Goal: Information Seeking & Learning: Find specific page/section

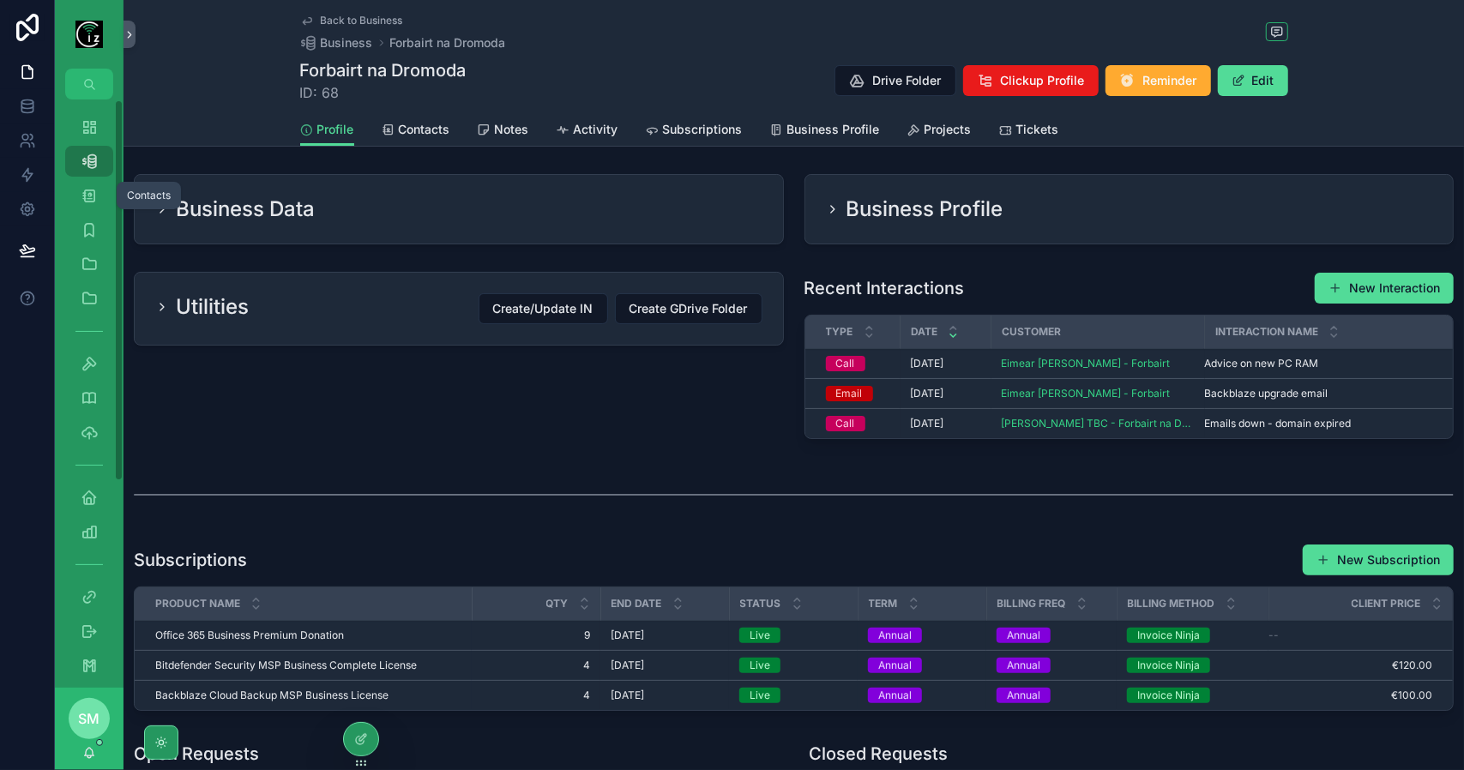
click at [89, 187] on icon "scrollable content" at bounding box center [89, 195] width 17 height 17
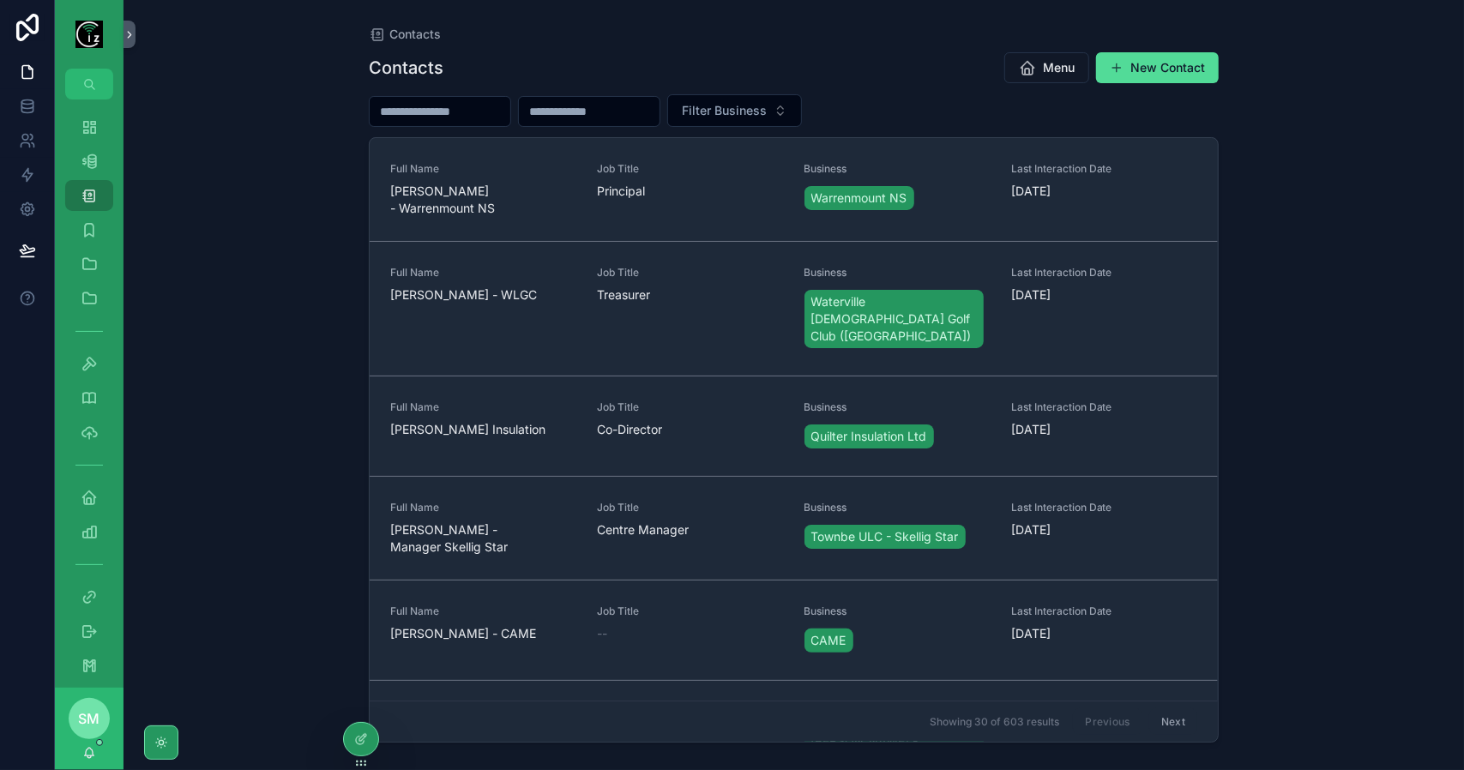
click at [439, 106] on input "scrollable content" at bounding box center [440, 112] width 141 height 24
type input "*"
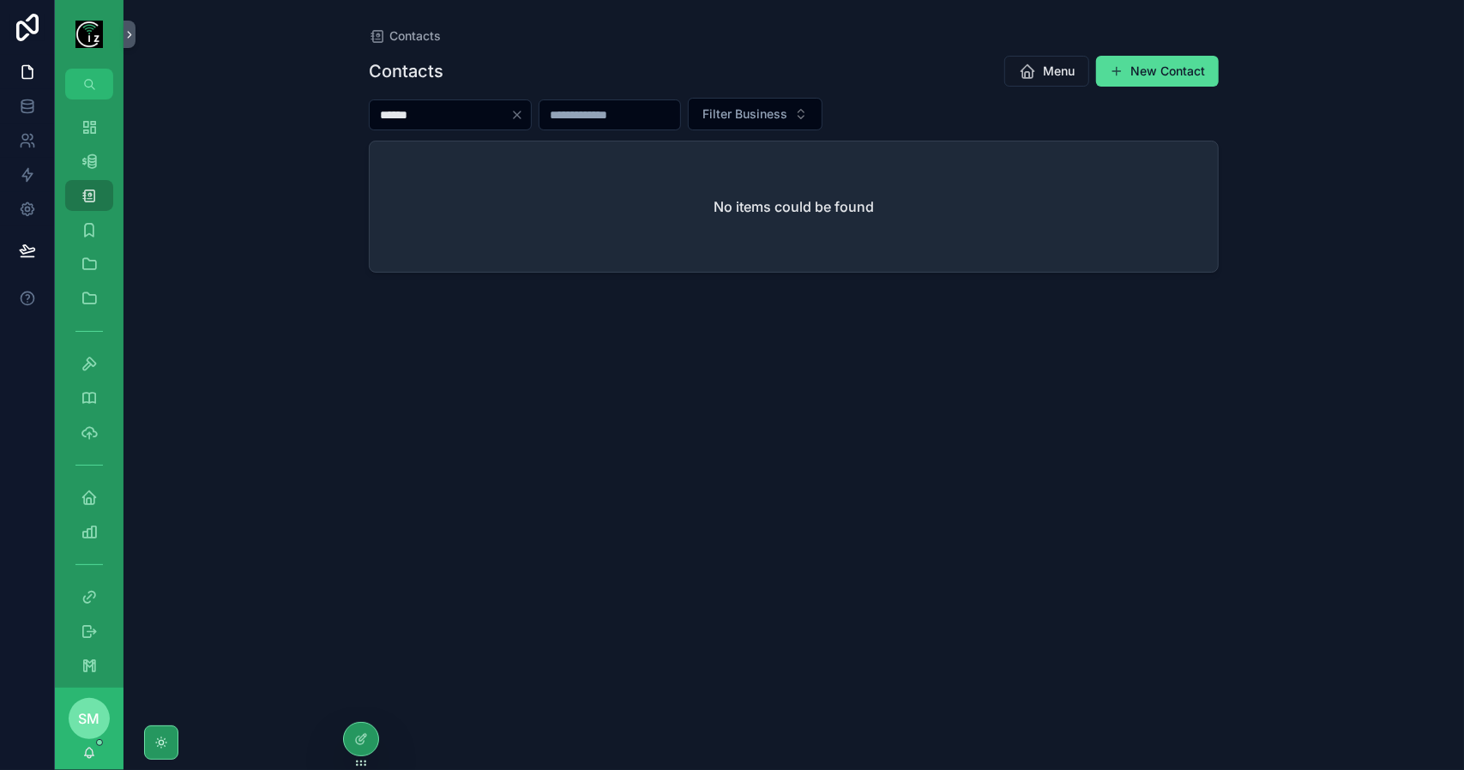
type input "******"
click at [521, 113] on icon "Clear" at bounding box center [517, 115] width 7 height 7
click at [101, 164] on div "Business 541" at bounding box center [88, 161] width 27 height 27
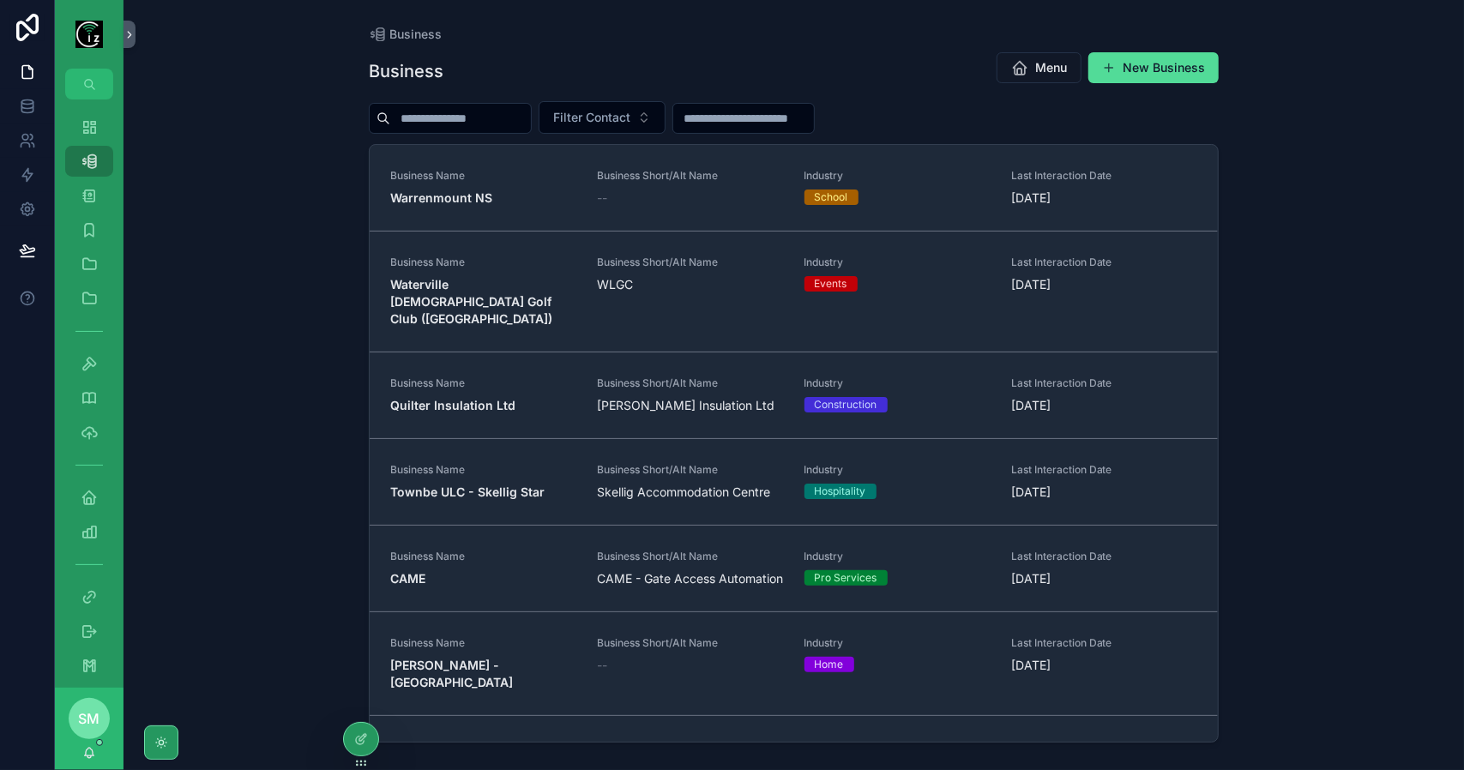
click at [467, 106] on input "scrollable content" at bounding box center [460, 118] width 141 height 24
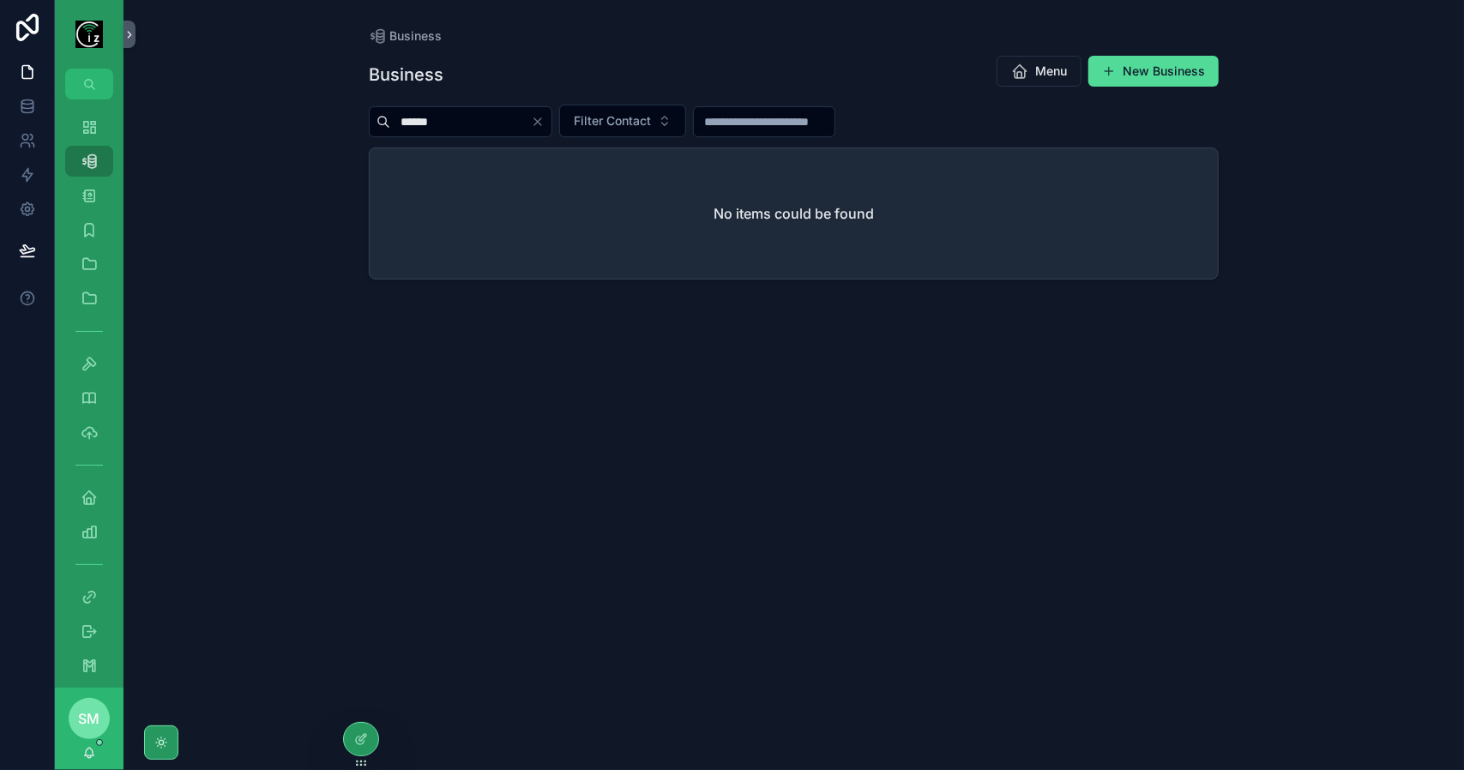
type input "******"
click at [545, 121] on icon "Clear" at bounding box center [538, 122] width 14 height 14
click at [528, 122] on input "scrollable content" at bounding box center [460, 122] width 141 height 24
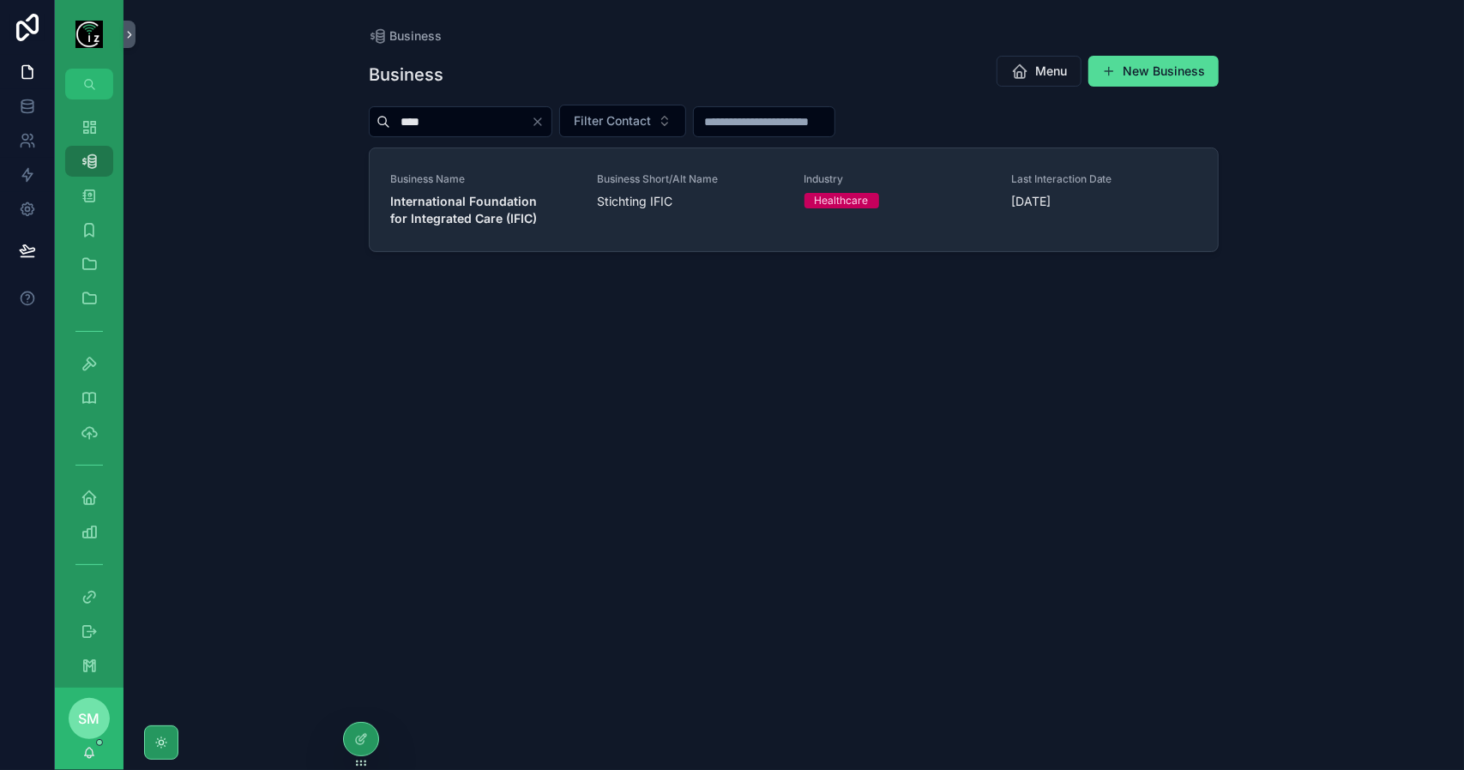
type input "****"
click at [506, 216] on strong "International Foundation for Integrated Care (IFIC)" at bounding box center [465, 210] width 150 height 32
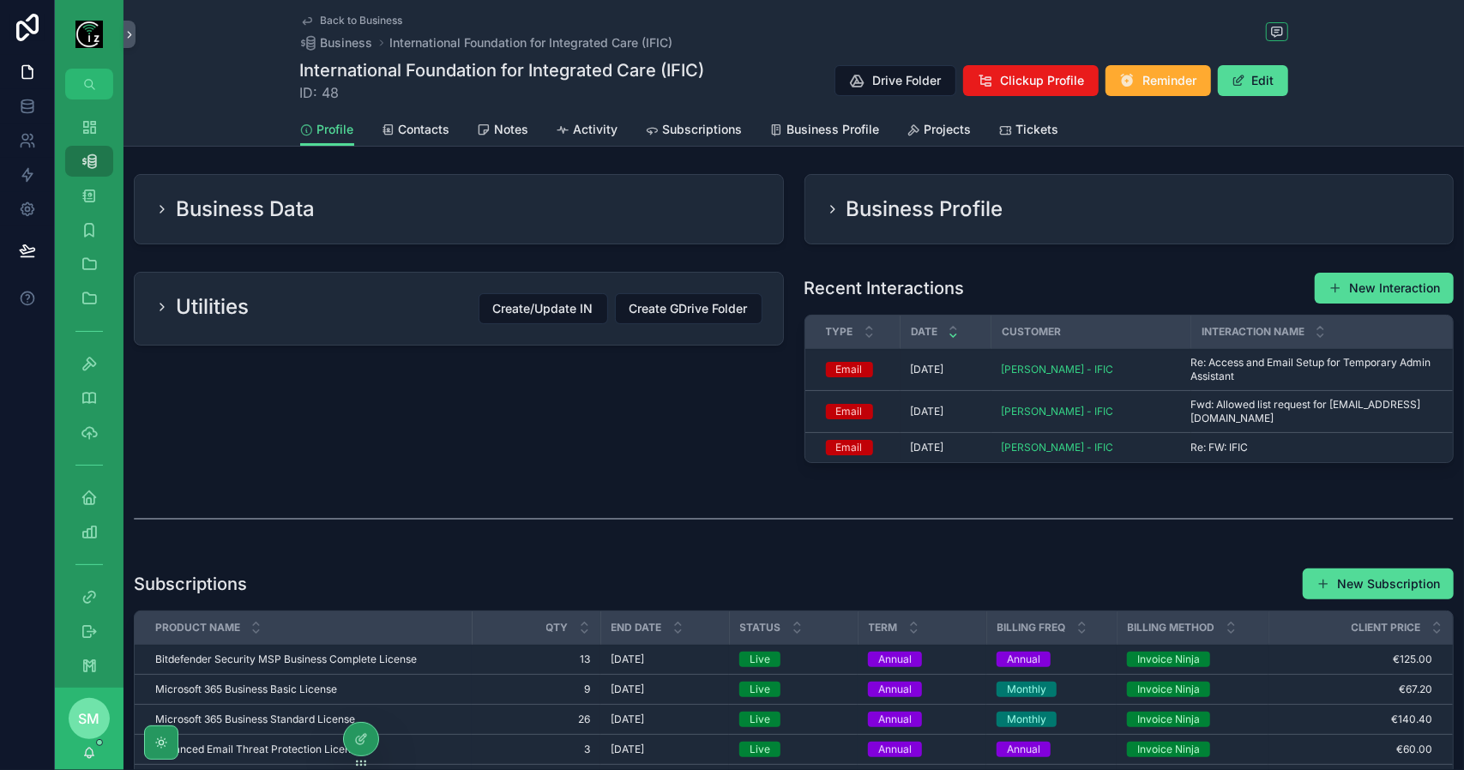
click at [682, 133] on span "Subscriptions" at bounding box center [703, 129] width 80 height 17
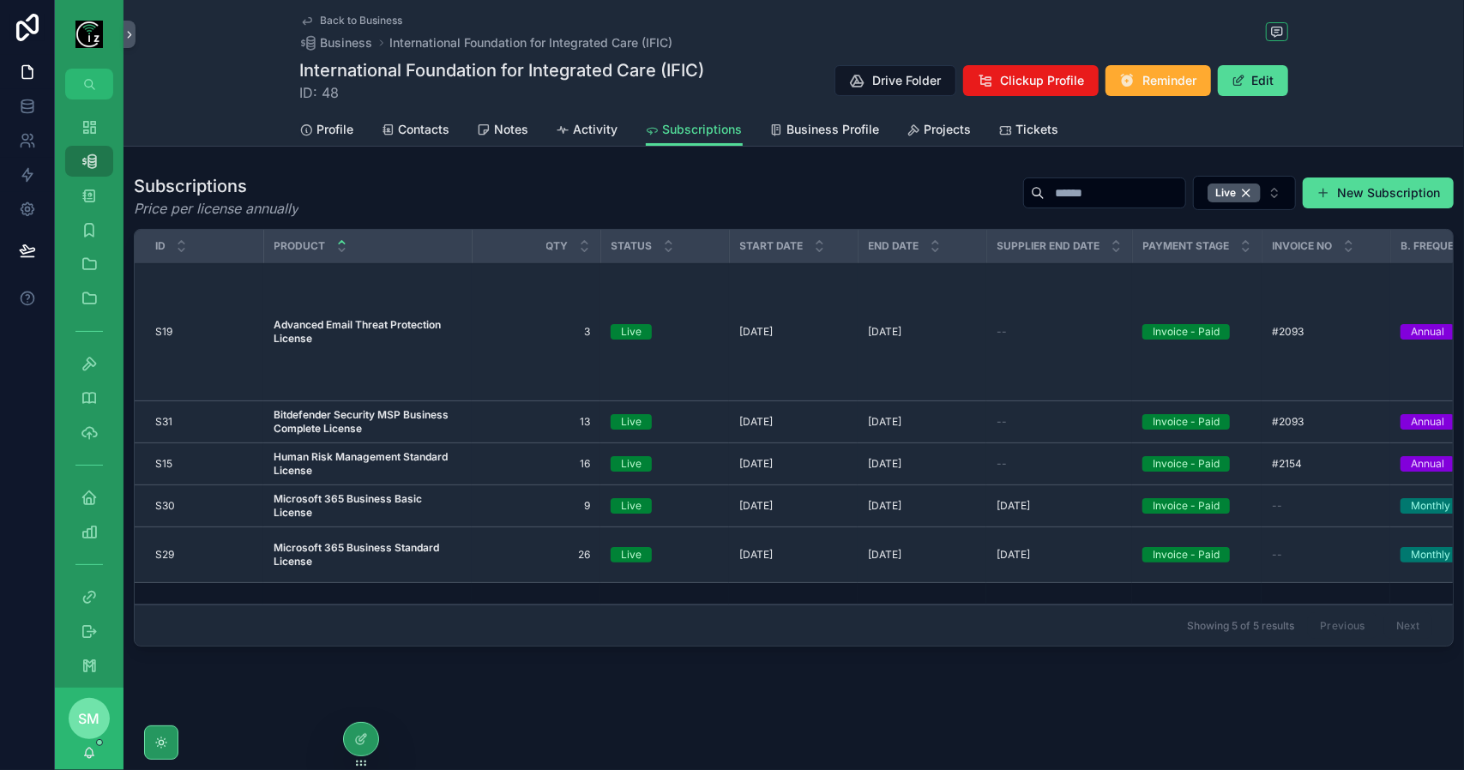
click at [376, 452] on span "Human Risk Management Standard License" at bounding box center [368, 463] width 188 height 27
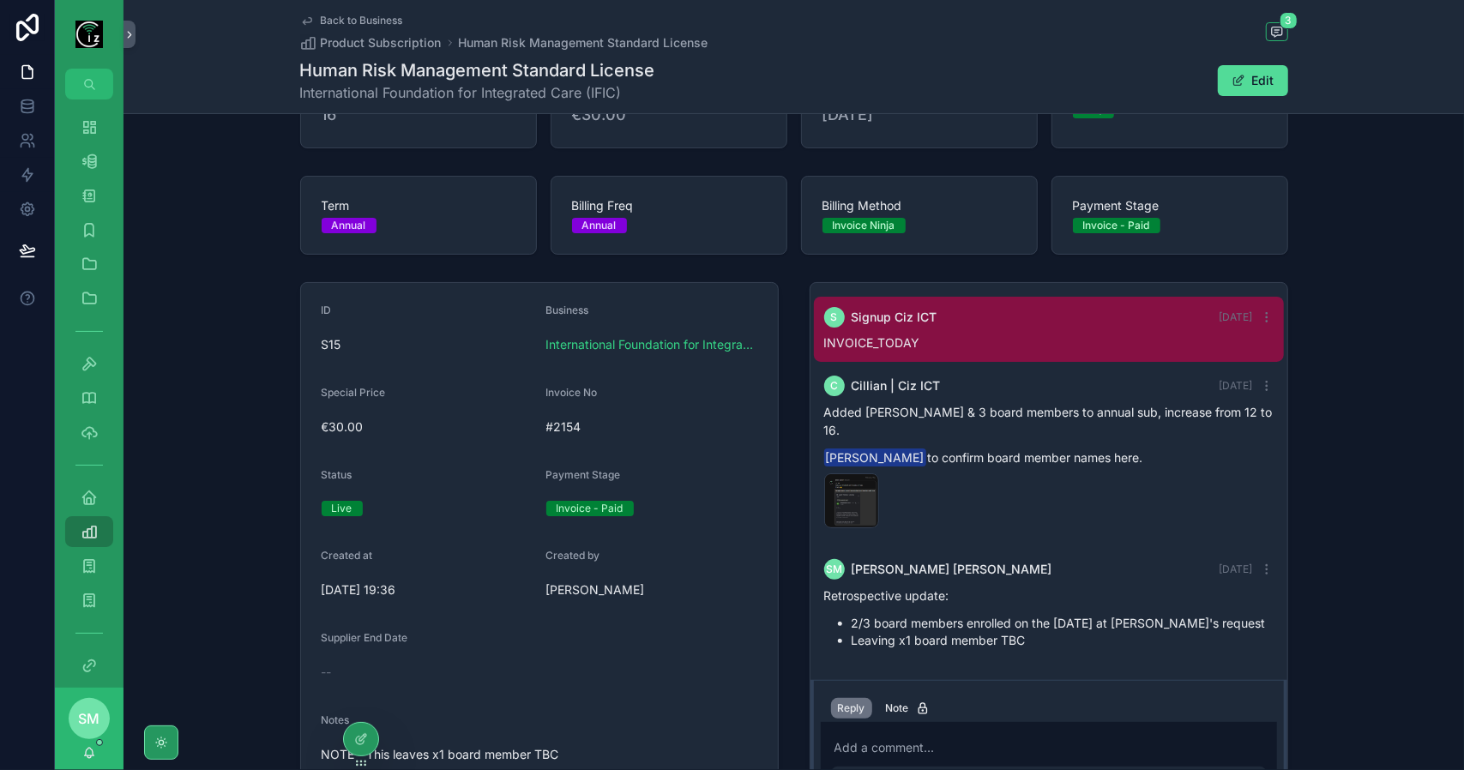
scroll to position [86, 0]
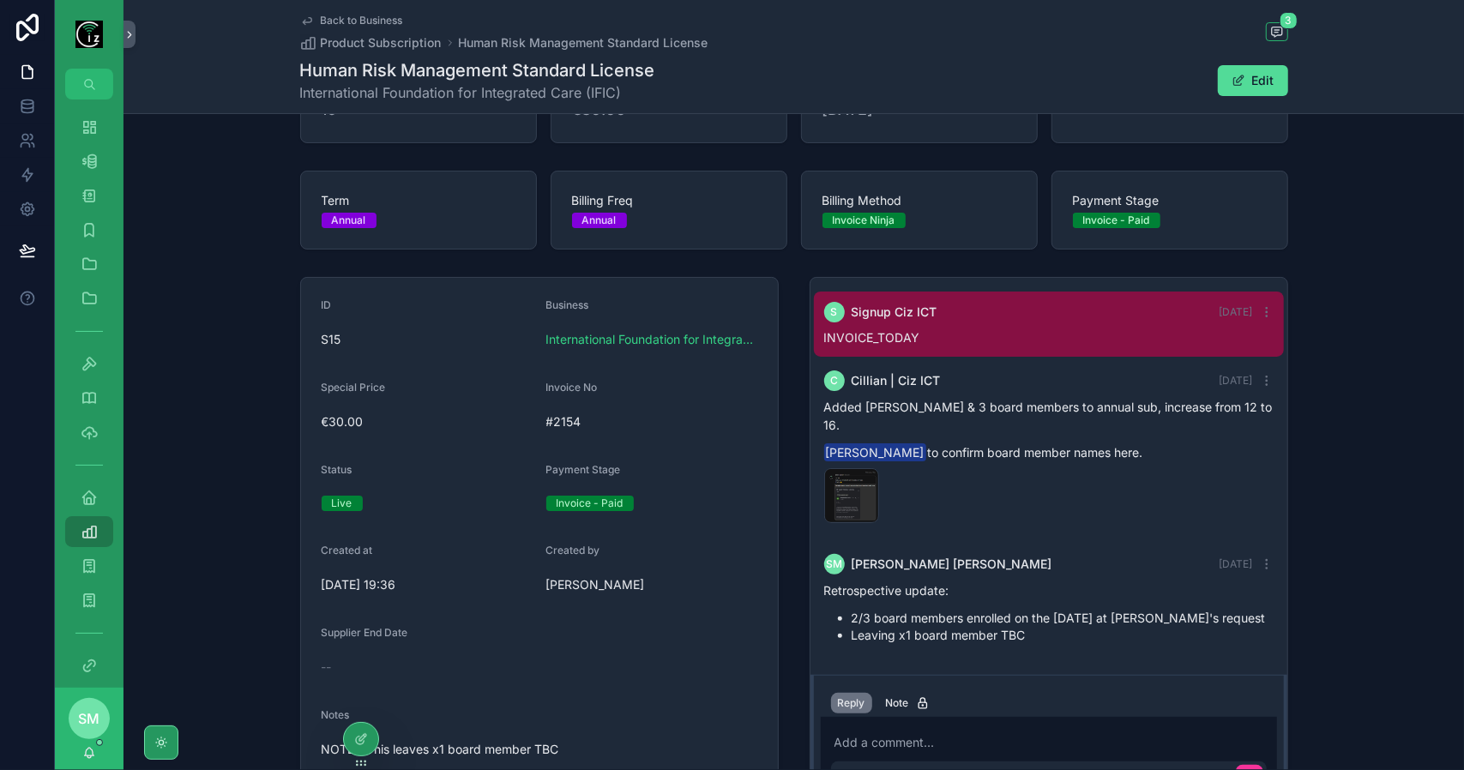
click at [843, 471] on div "image .png" at bounding box center [851, 495] width 55 height 55
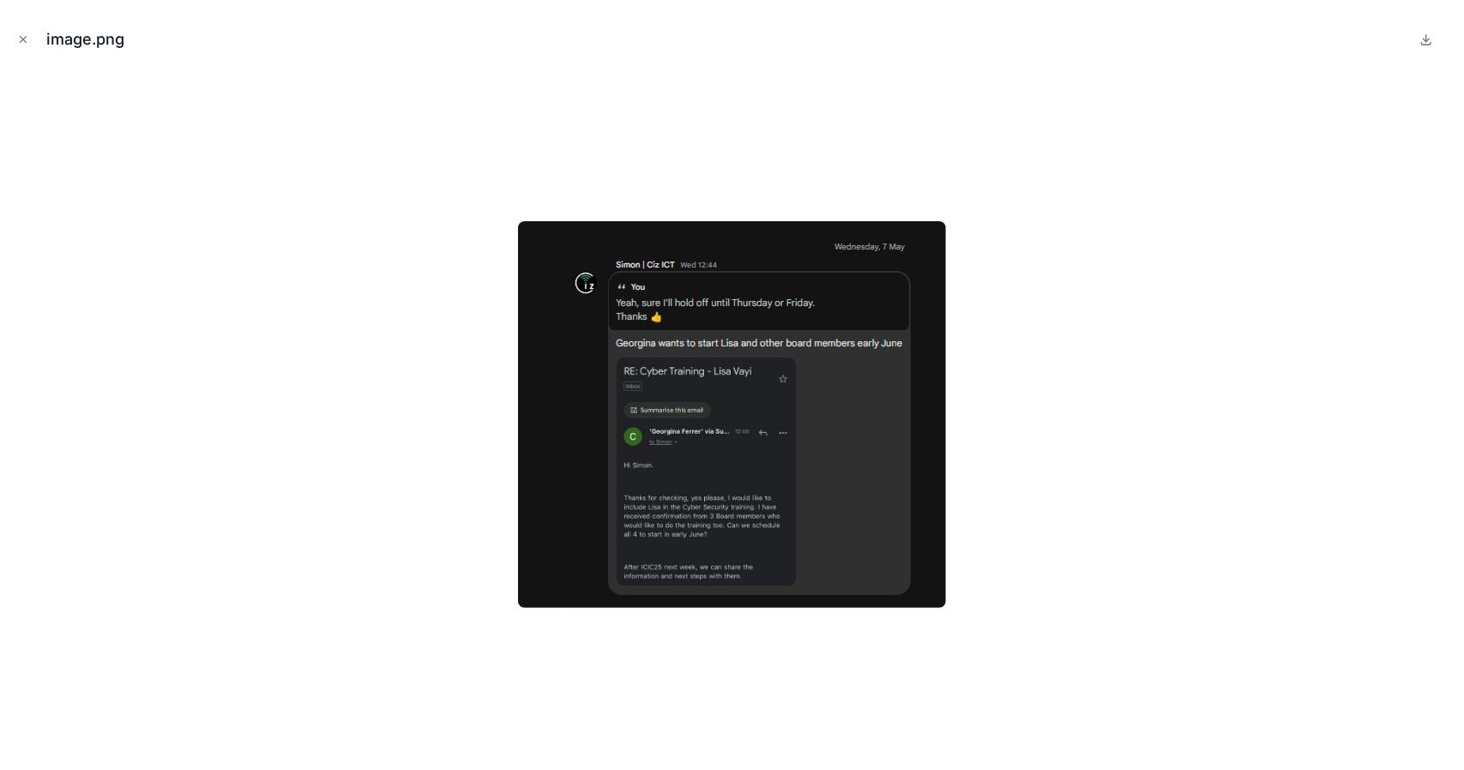
click at [1009, 552] on div at bounding box center [732, 414] width 1437 height 685
click at [23, 36] on icon "Close modal" at bounding box center [23, 39] width 12 height 12
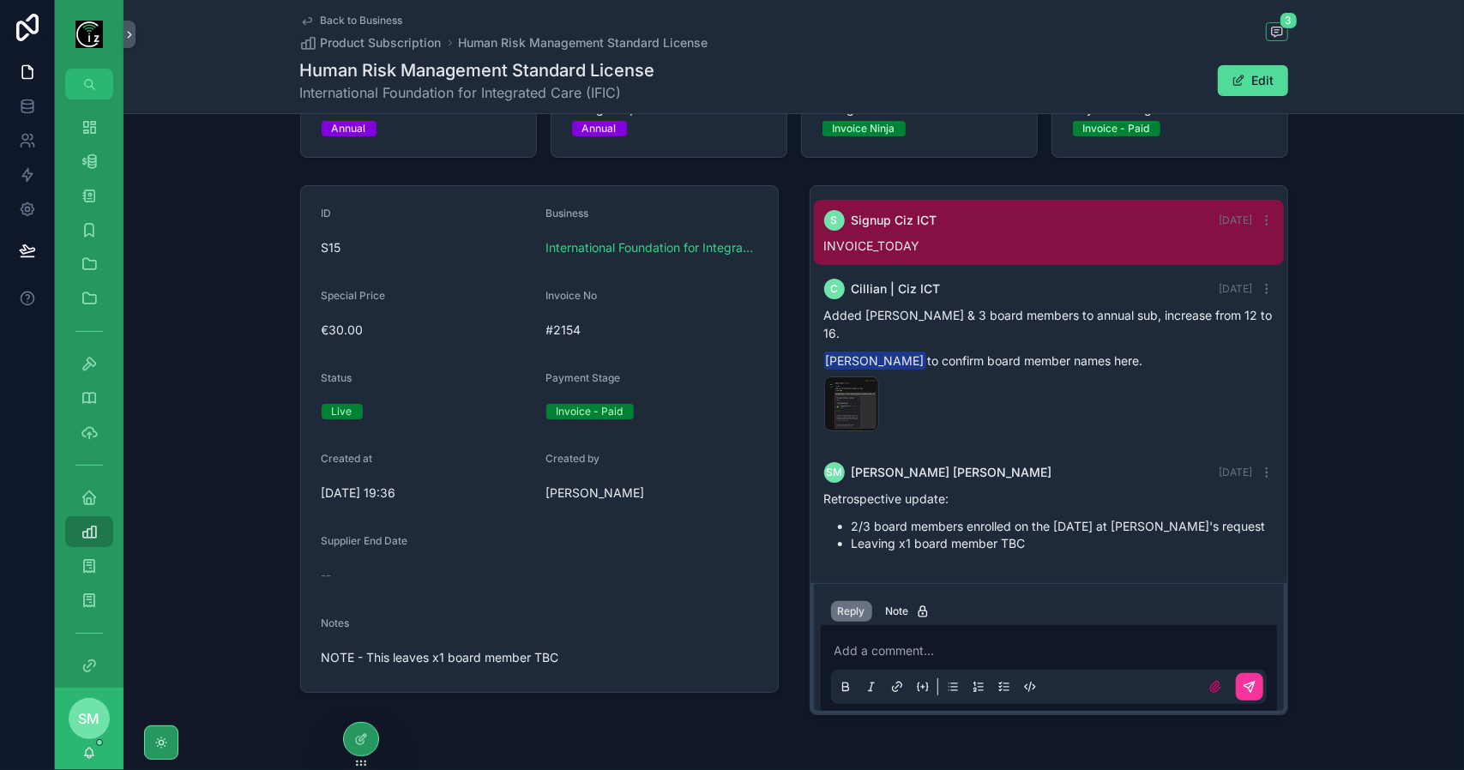
scroll to position [219, 0]
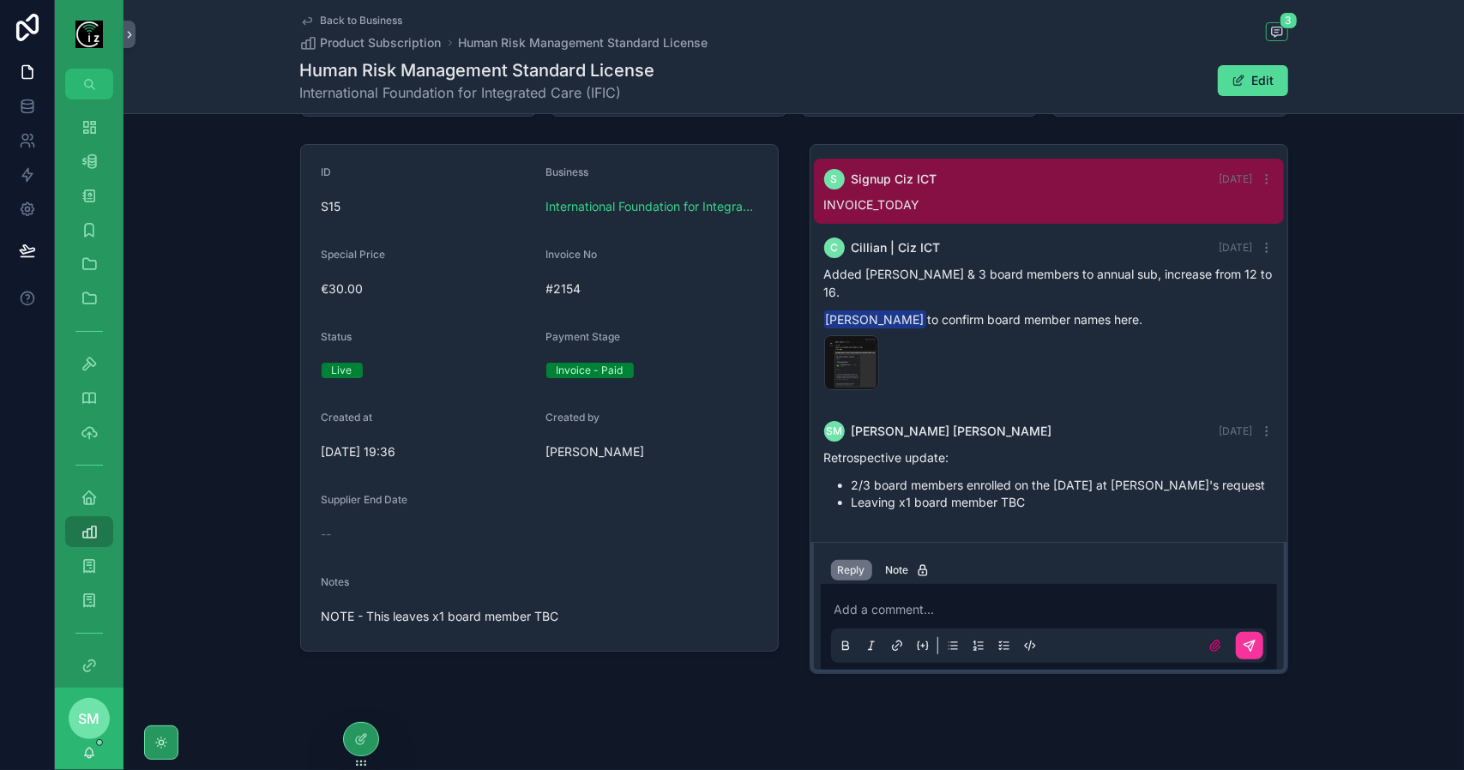
click at [356, 24] on span "Back to Business" at bounding box center [362, 21] width 82 height 14
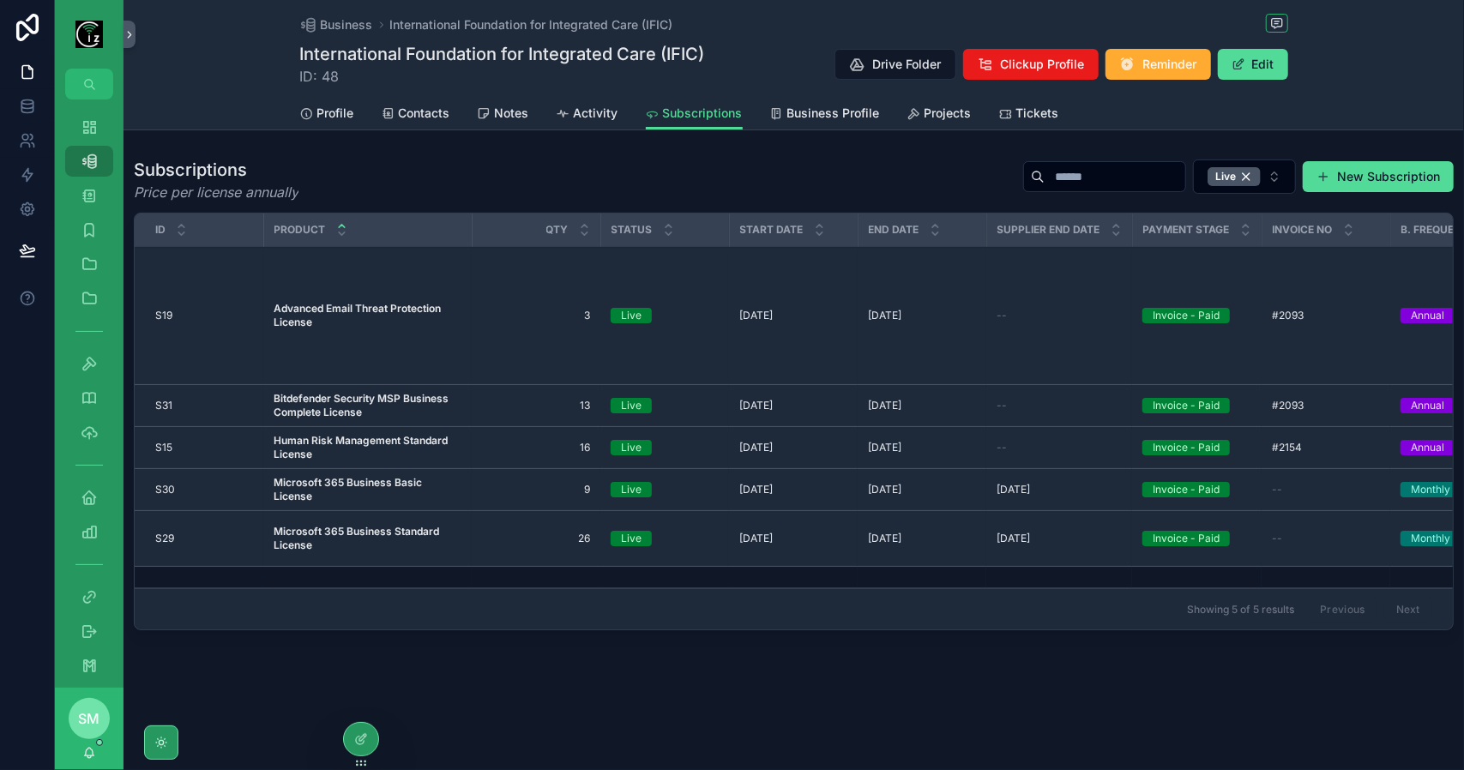
click at [345, 27] on span "Business" at bounding box center [347, 24] width 52 height 17
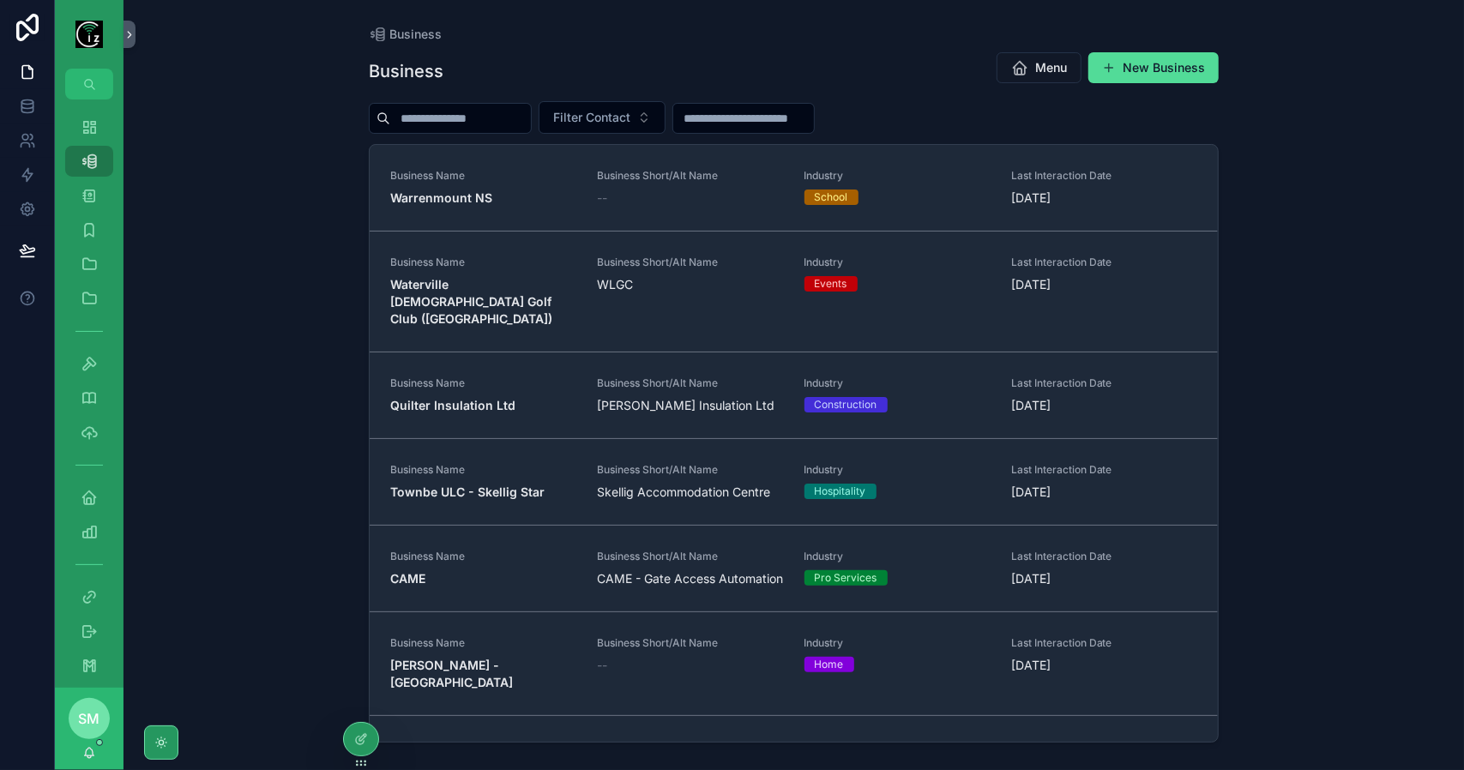
click at [431, 112] on input "scrollable content" at bounding box center [460, 118] width 141 height 24
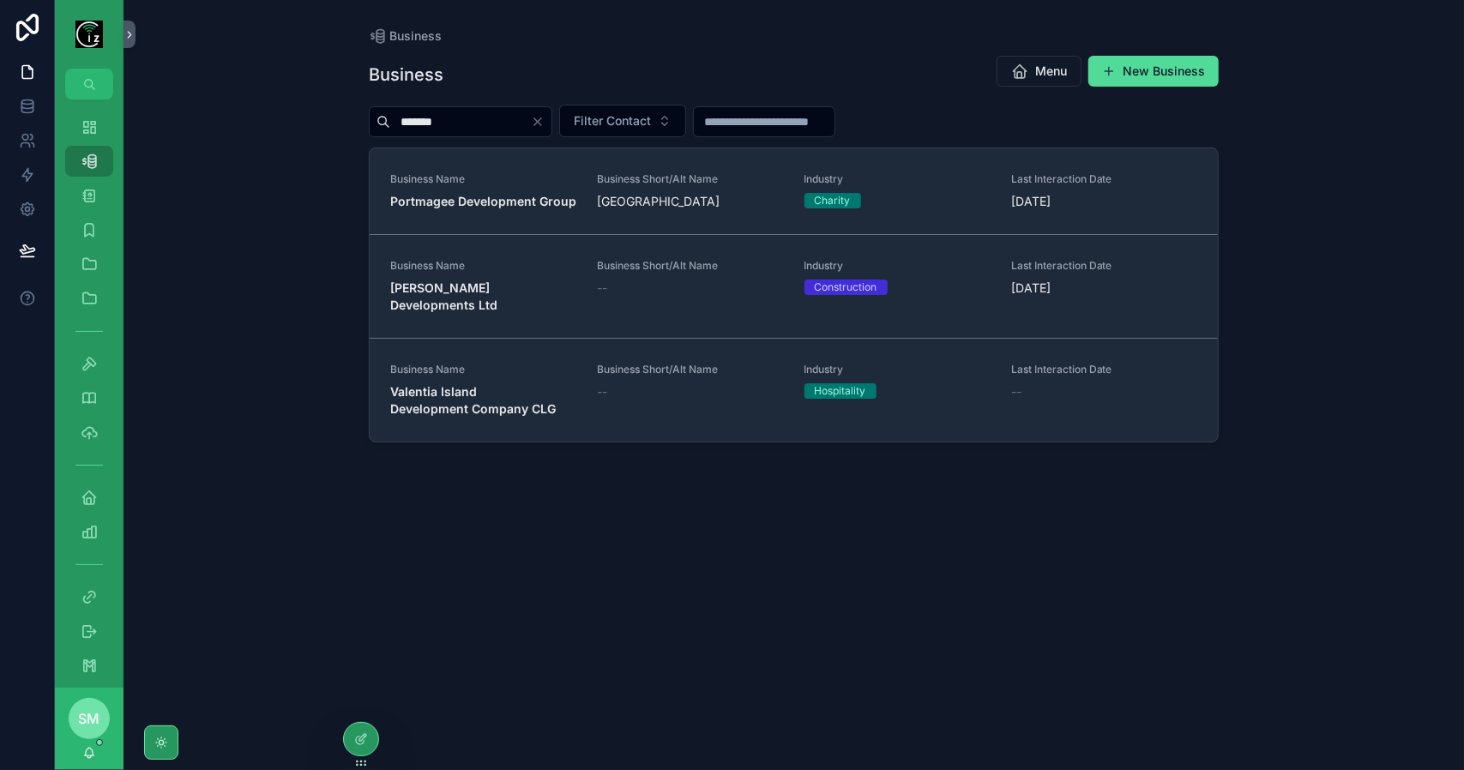
type input "*******"
click at [498, 289] on strong "[PERSON_NAME] Developments Ltd" at bounding box center [443, 296] width 107 height 32
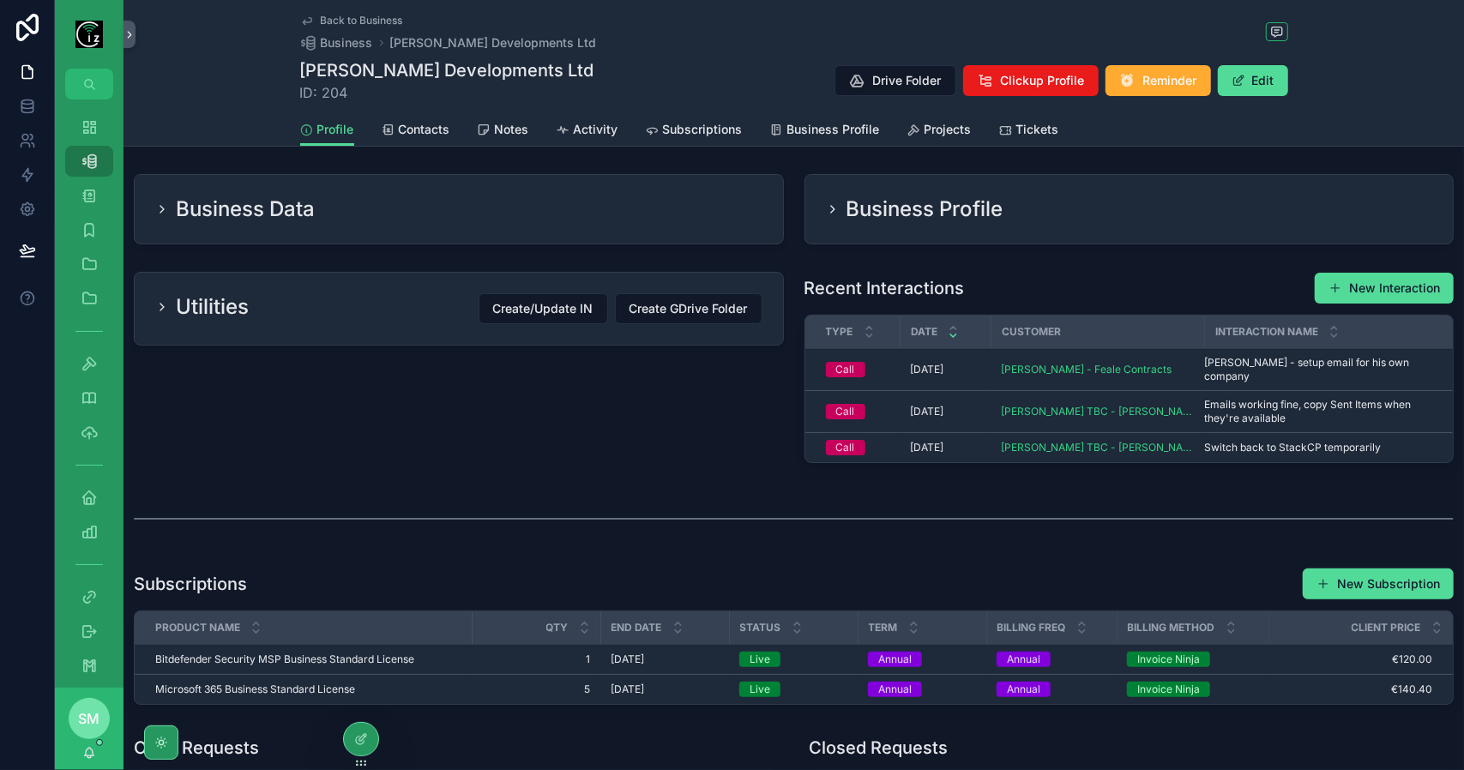
click at [1016, 134] on span "Tickets" at bounding box center [1037, 129] width 43 height 17
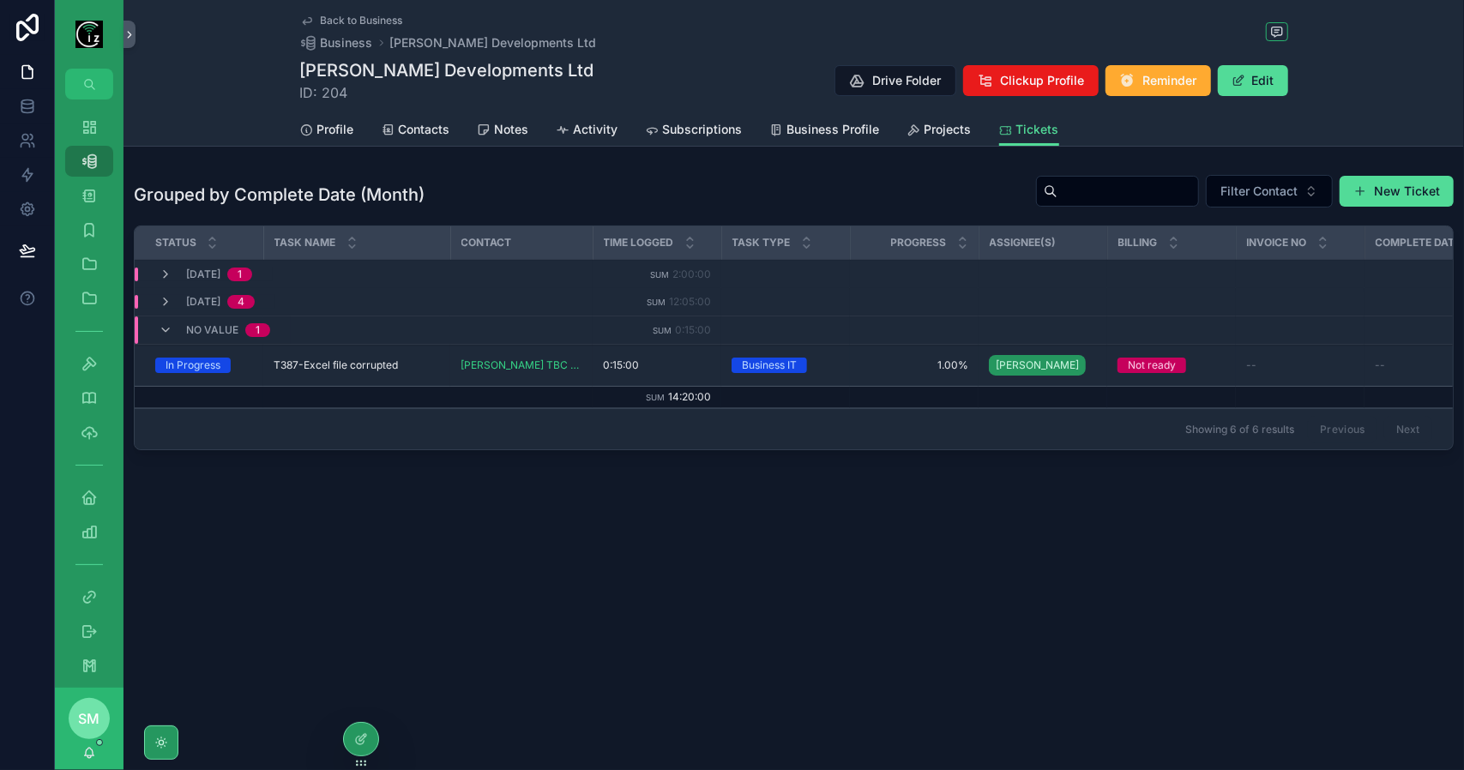
click at [407, 127] on span "Contacts" at bounding box center [424, 129] width 51 height 17
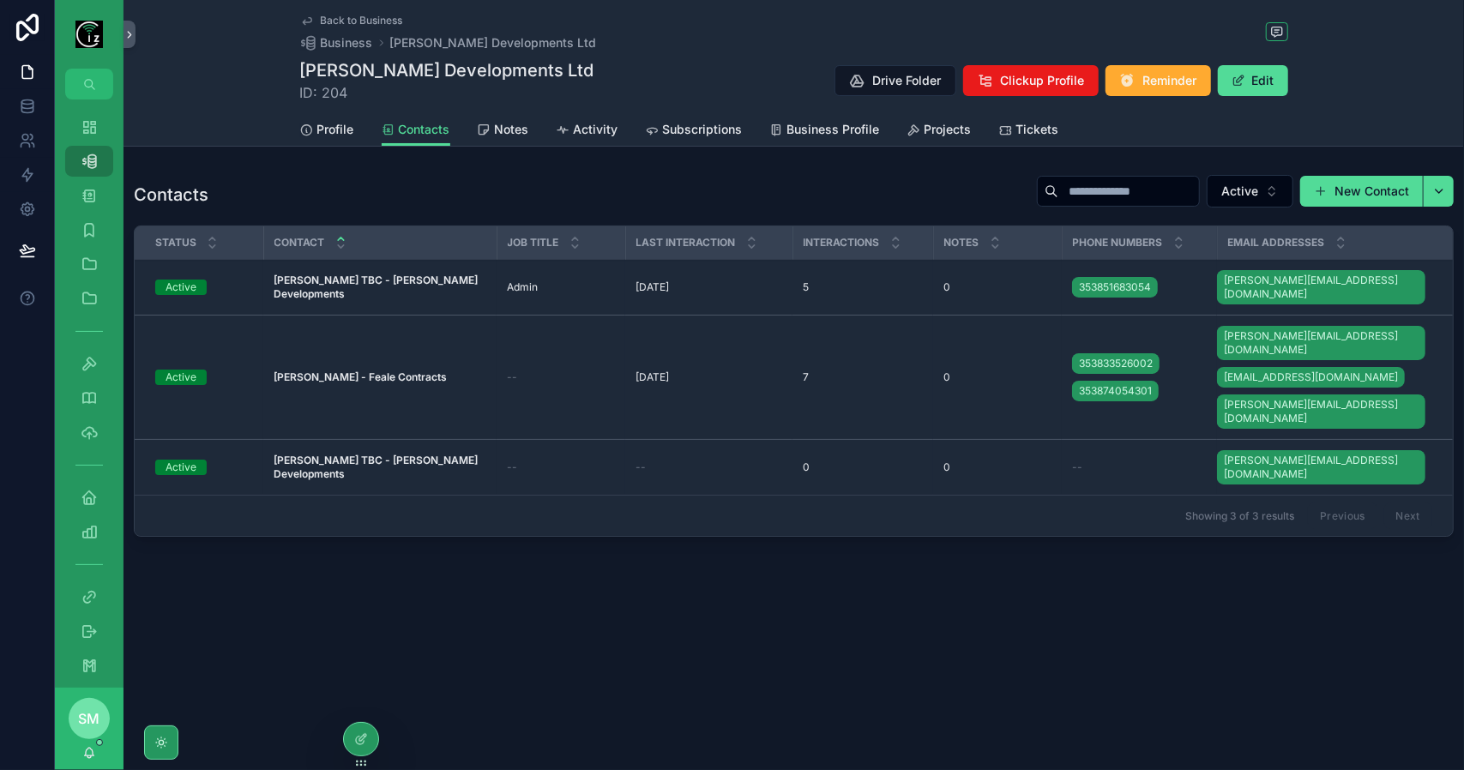
click at [372, 277] on strong "[PERSON_NAME] TBC - [PERSON_NAME] Developments" at bounding box center [377, 287] width 207 height 27
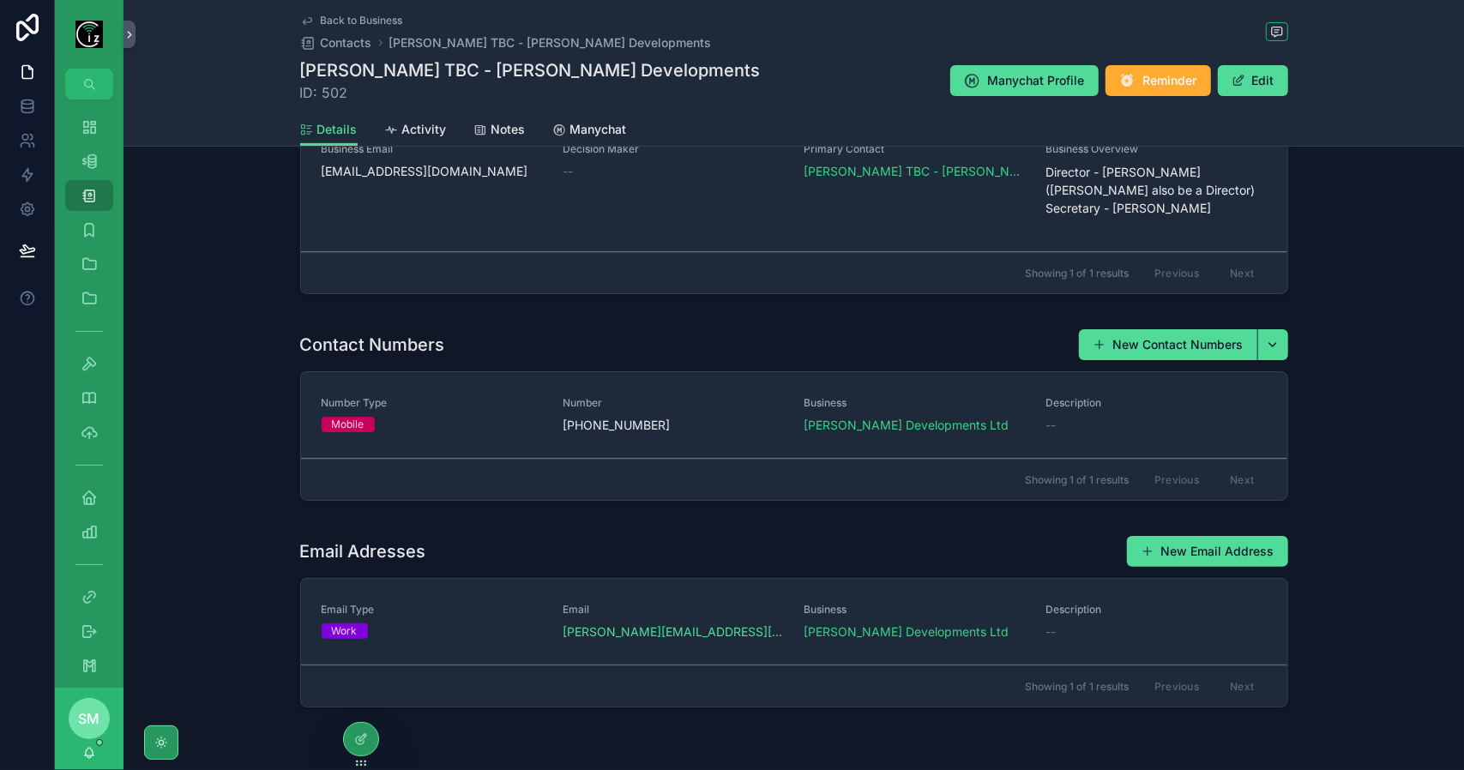
scroll to position [392, 0]
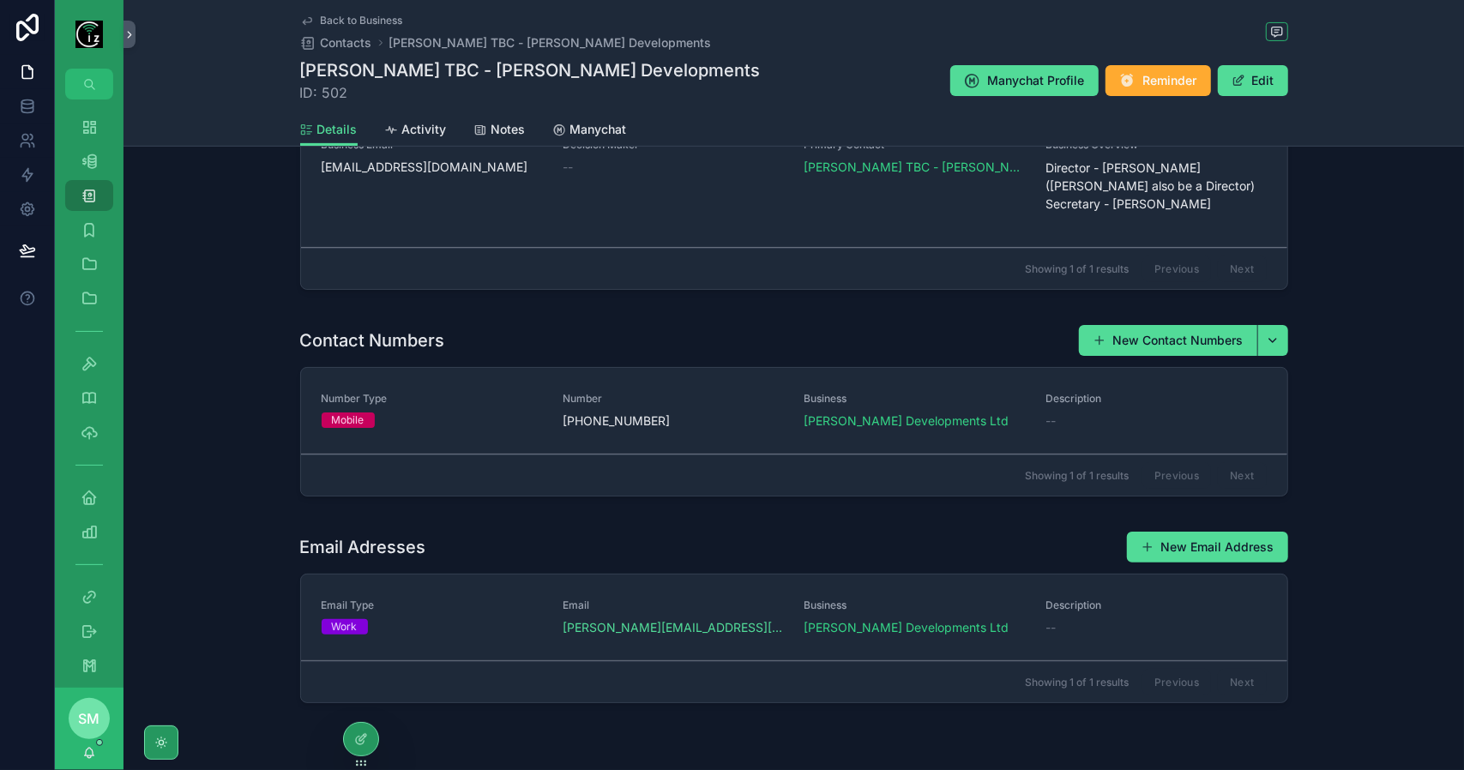
click at [0, 0] on span "Call" at bounding box center [0, 0] width 0 height 0
click at [355, 20] on span "Back to Business" at bounding box center [362, 21] width 82 height 14
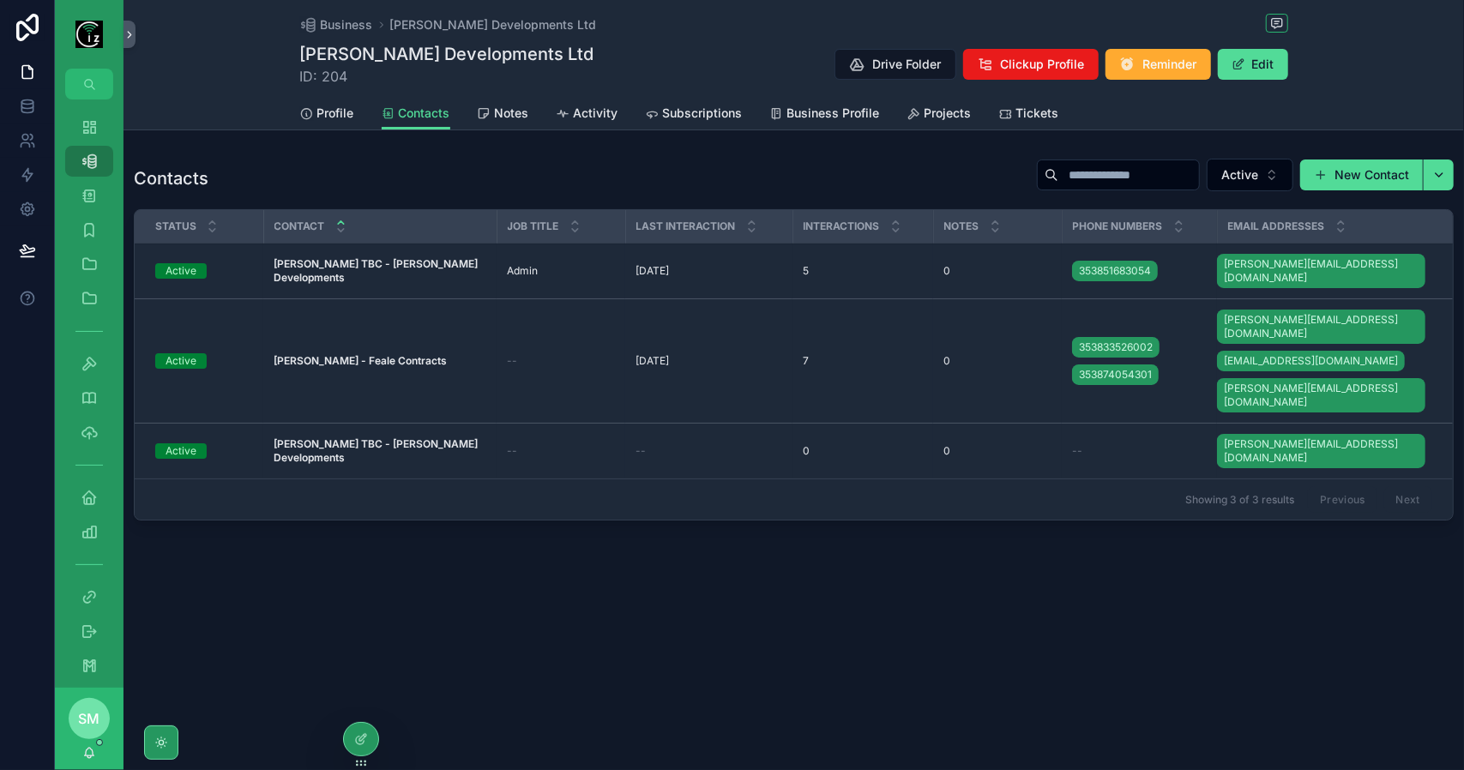
click at [329, 23] on span "Business" at bounding box center [347, 24] width 52 height 17
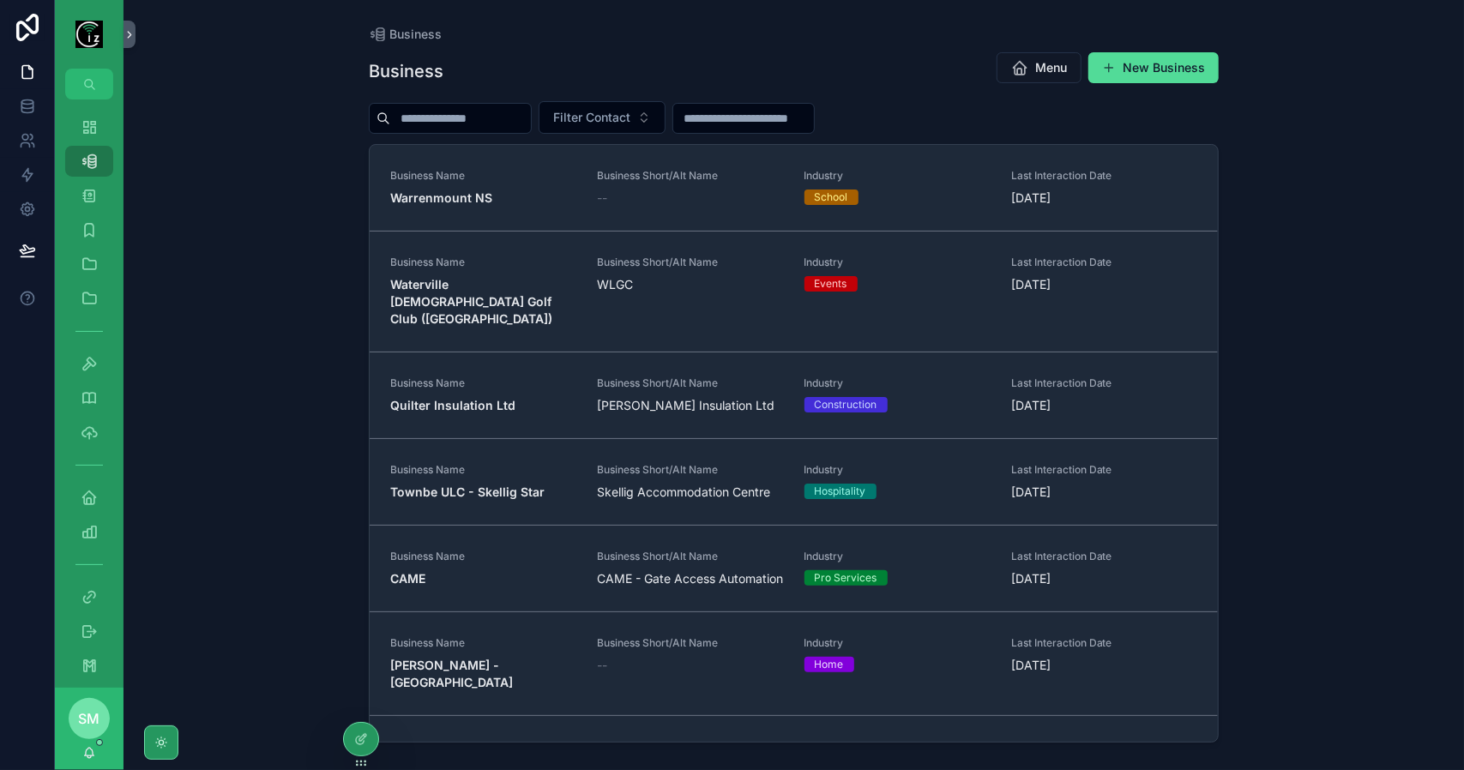
click at [485, 119] on input "scrollable content" at bounding box center [460, 118] width 141 height 24
click at [99, 120] on div "Dashboard" at bounding box center [88, 126] width 27 height 27
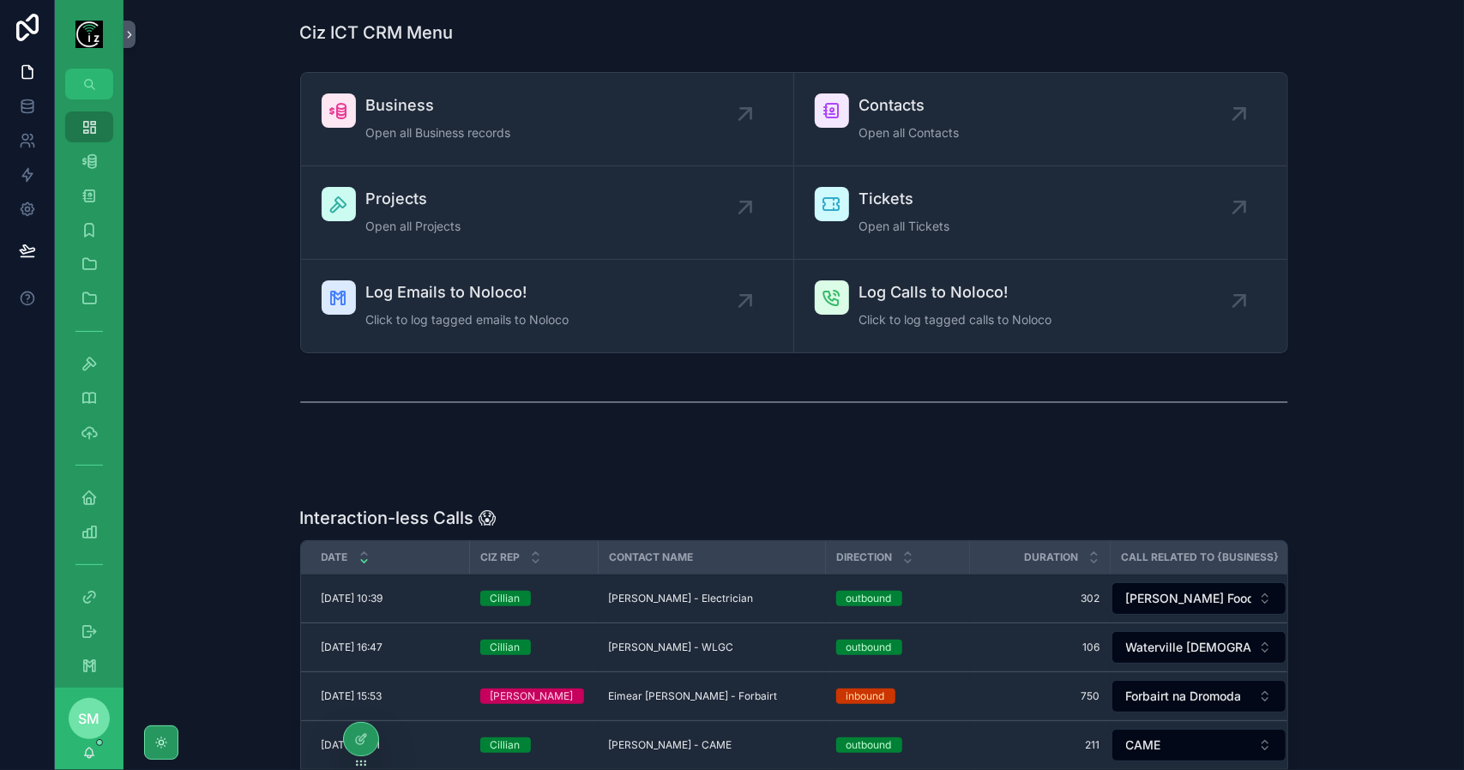
click at [427, 115] on span "Business" at bounding box center [438, 105] width 145 height 24
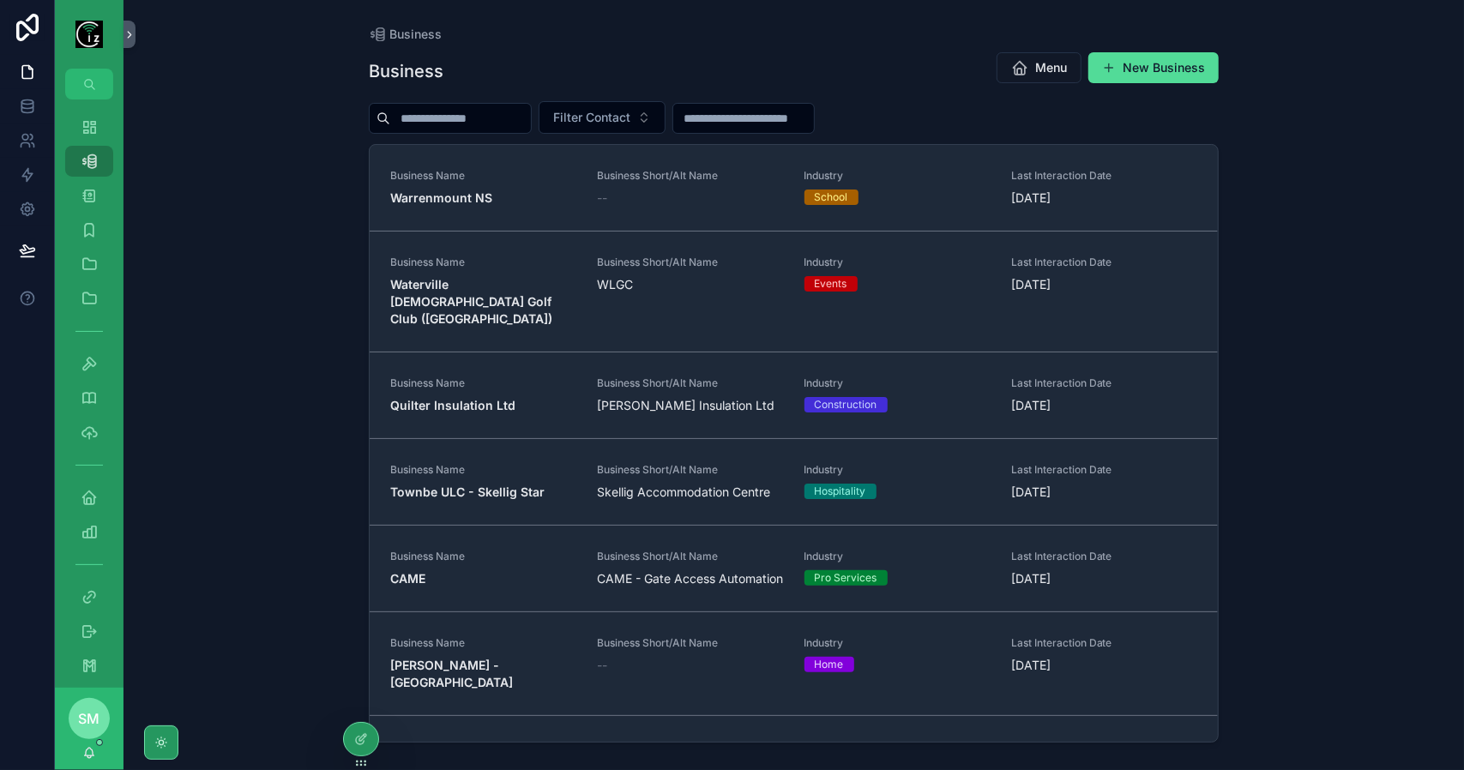
click at [455, 117] on input "scrollable content" at bounding box center [460, 118] width 141 height 24
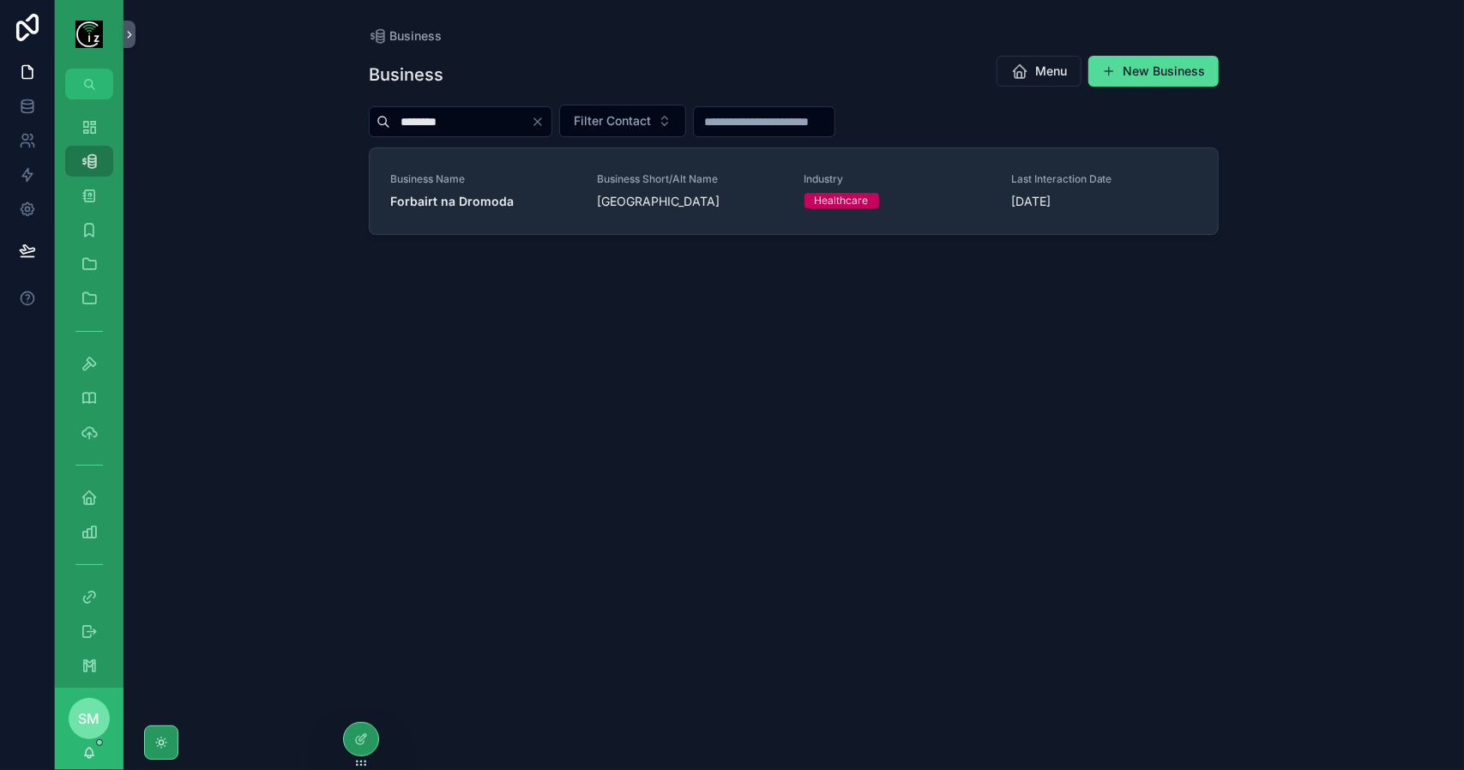
type input "********"
click at [508, 191] on div "Business Name Forbairt na Dromoda" at bounding box center [483, 191] width 186 height 38
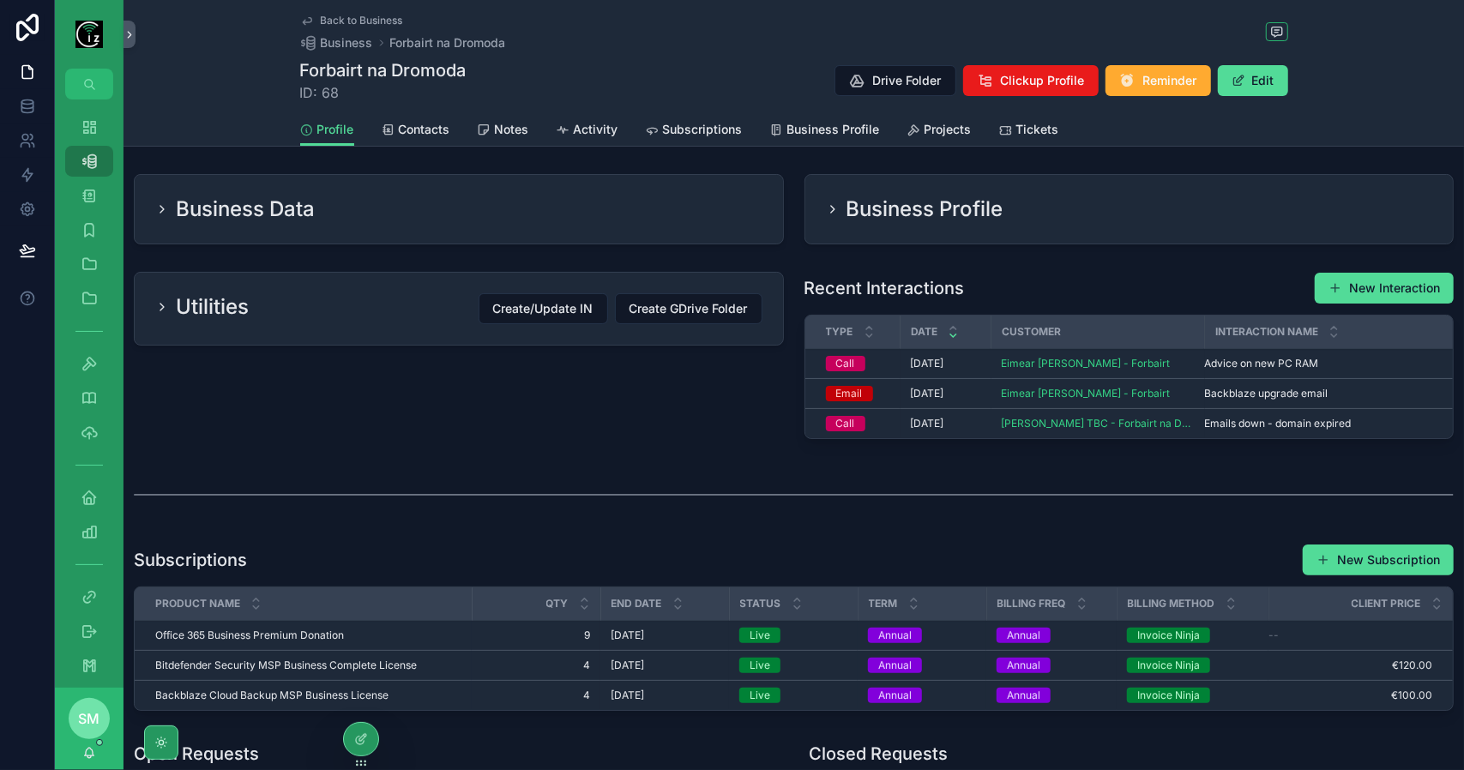
click at [415, 131] on span "Contacts" at bounding box center [424, 129] width 51 height 17
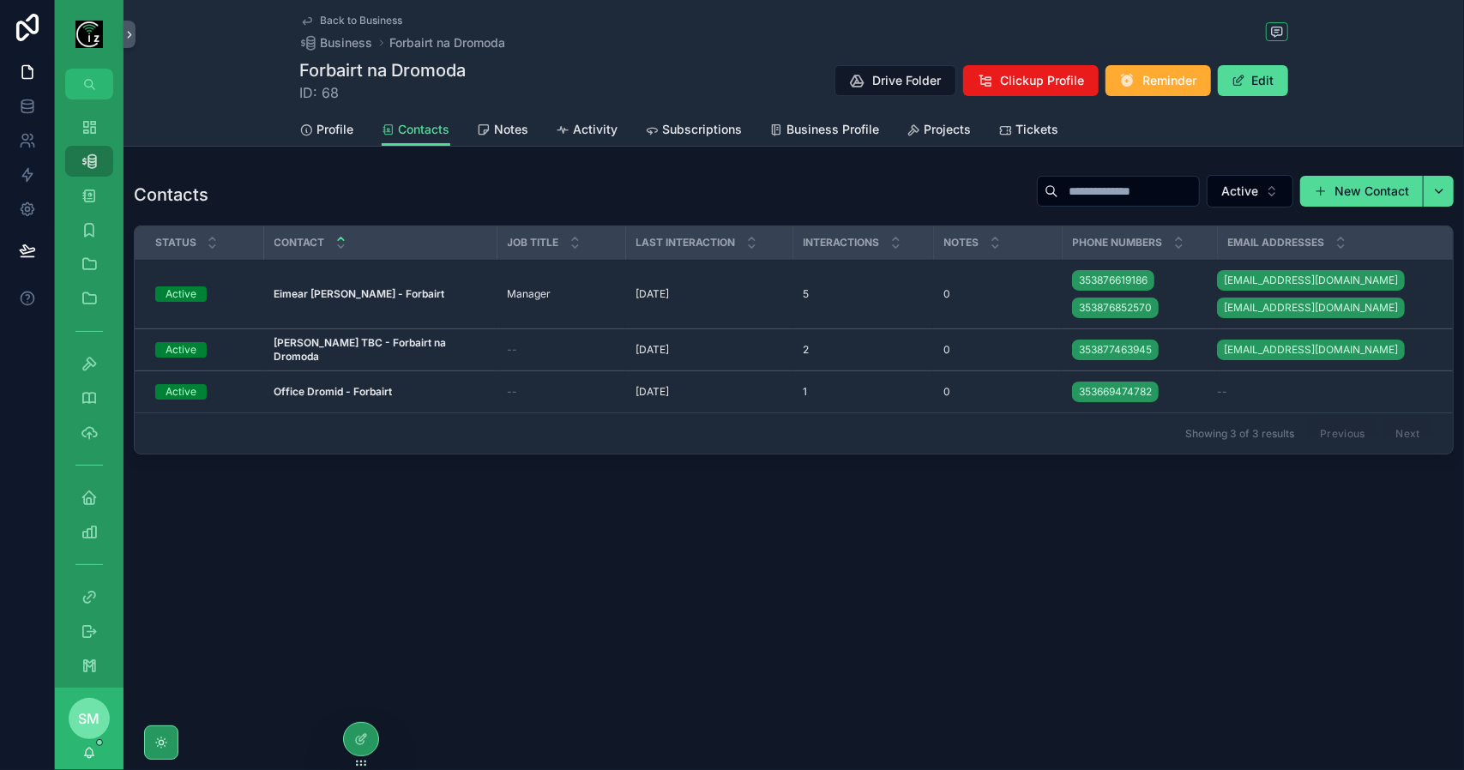
click at [672, 126] on span "Subscriptions" at bounding box center [703, 129] width 80 height 17
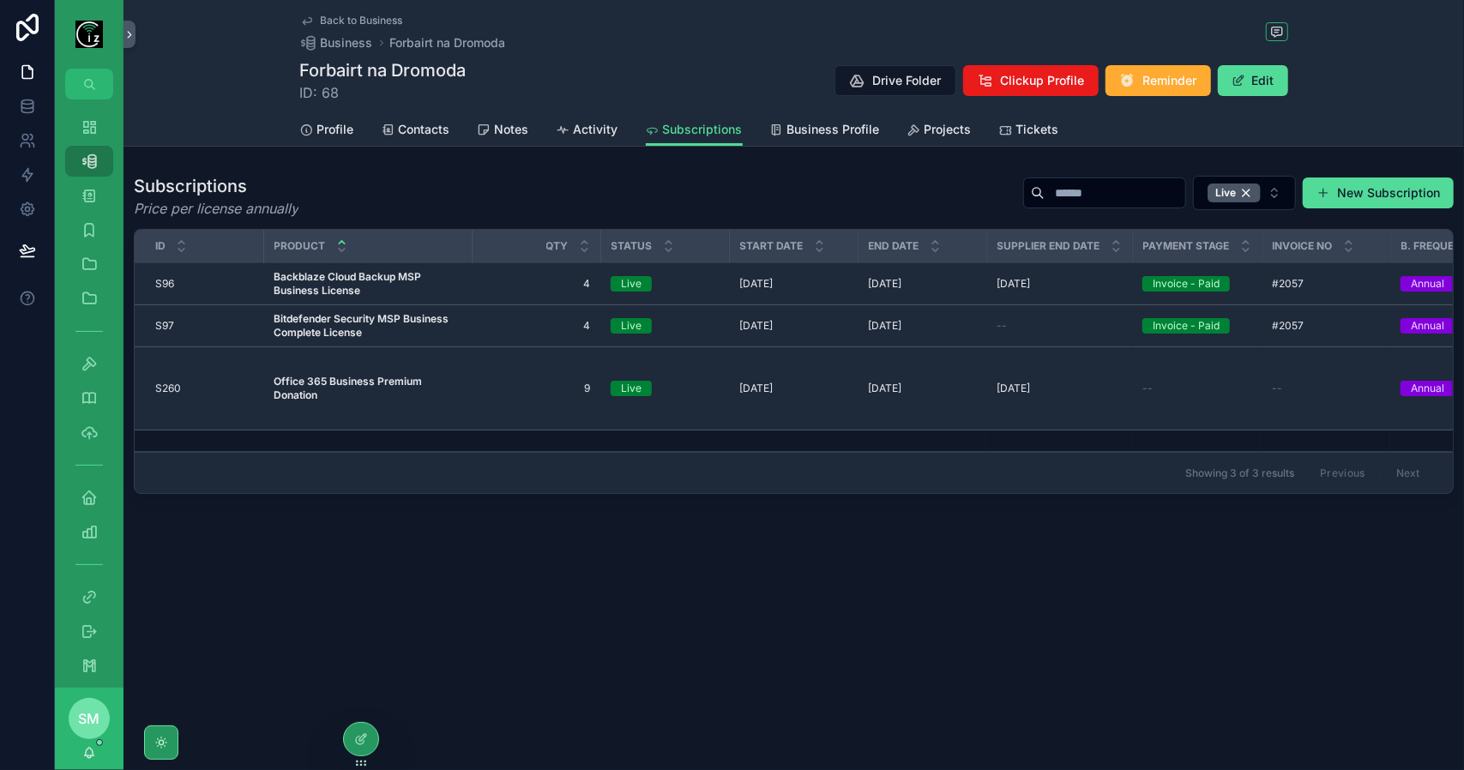
click at [408, 124] on span "Contacts" at bounding box center [424, 129] width 51 height 17
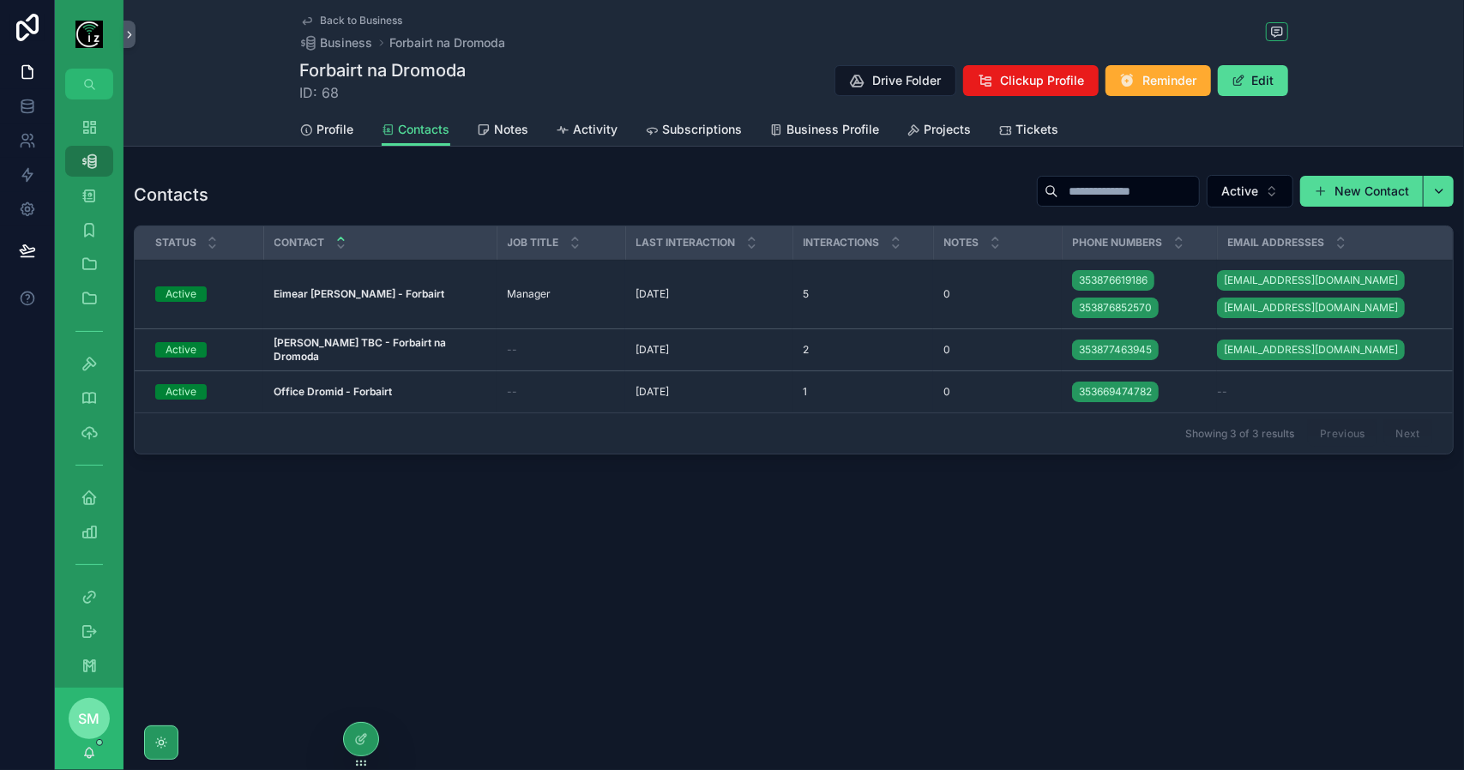
click at [364, 16] on span "Back to Business" at bounding box center [362, 21] width 82 height 14
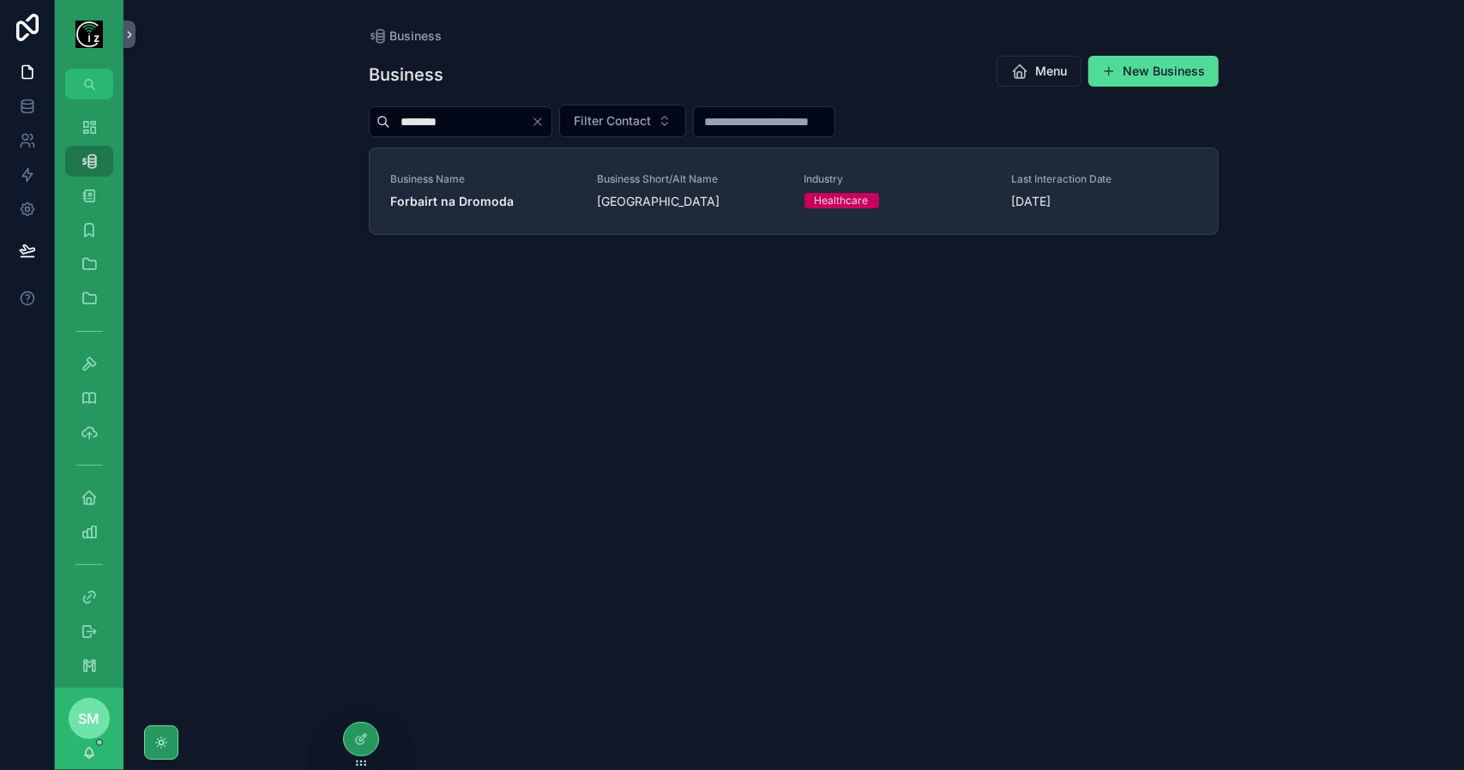
click at [545, 126] on icon "Clear" at bounding box center [538, 122] width 14 height 14
click at [509, 126] on input "scrollable content" at bounding box center [460, 122] width 141 height 24
type input "*******"
click at [510, 193] on span "Forbairt na Dromoda" at bounding box center [483, 201] width 186 height 17
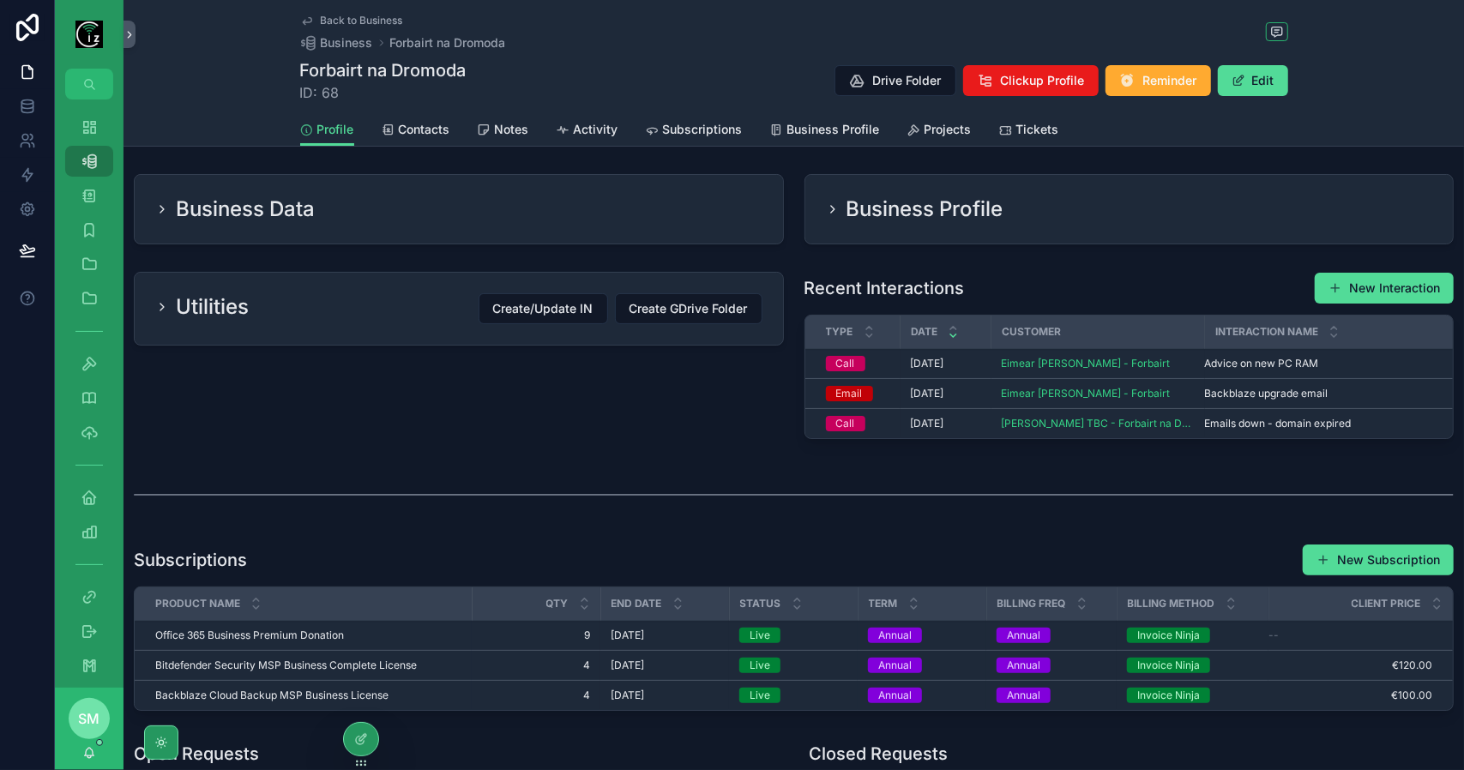
click at [700, 133] on span "Subscriptions" at bounding box center [703, 129] width 80 height 17
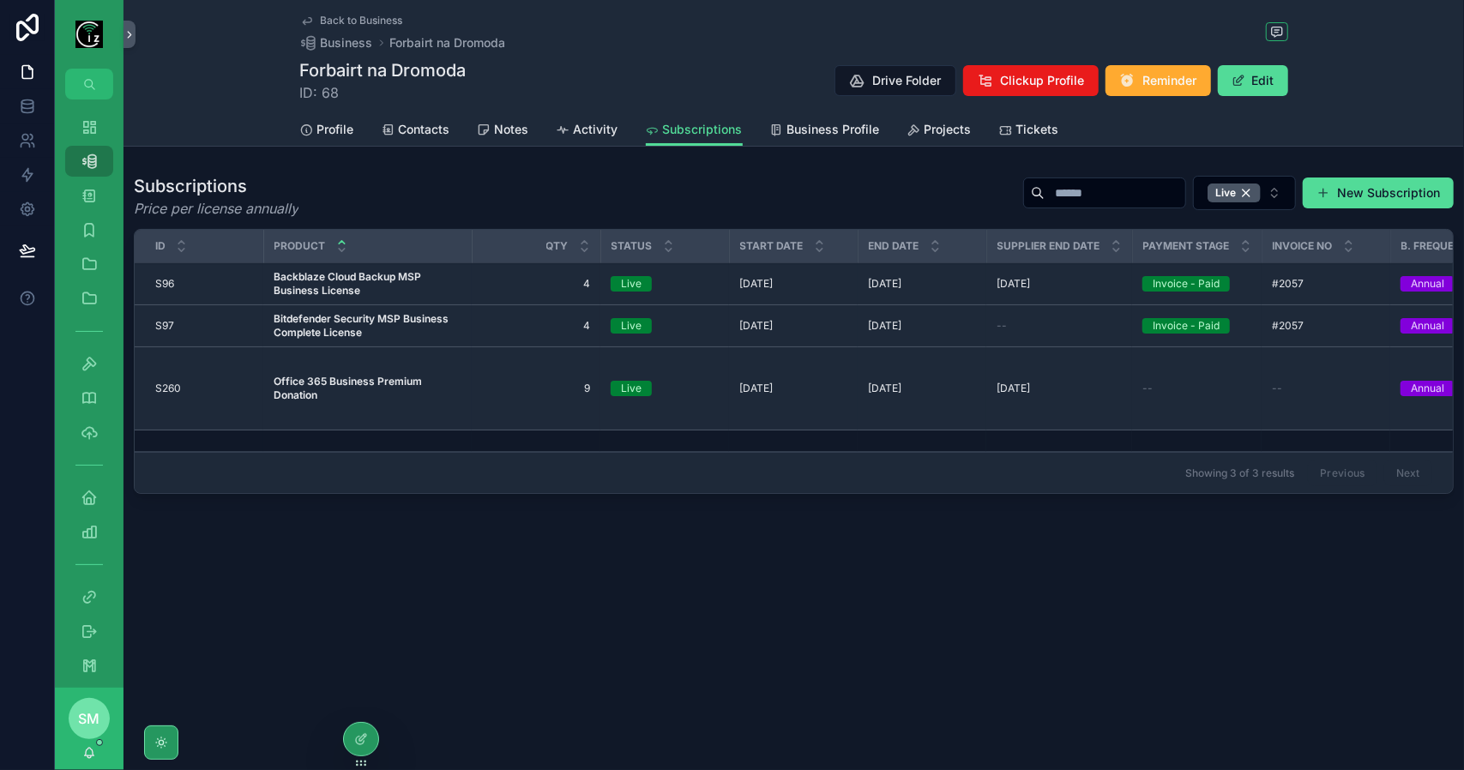
click at [896, 85] on span "Drive Folder" at bounding box center [907, 80] width 69 height 17
